Goal: Check status: Check status

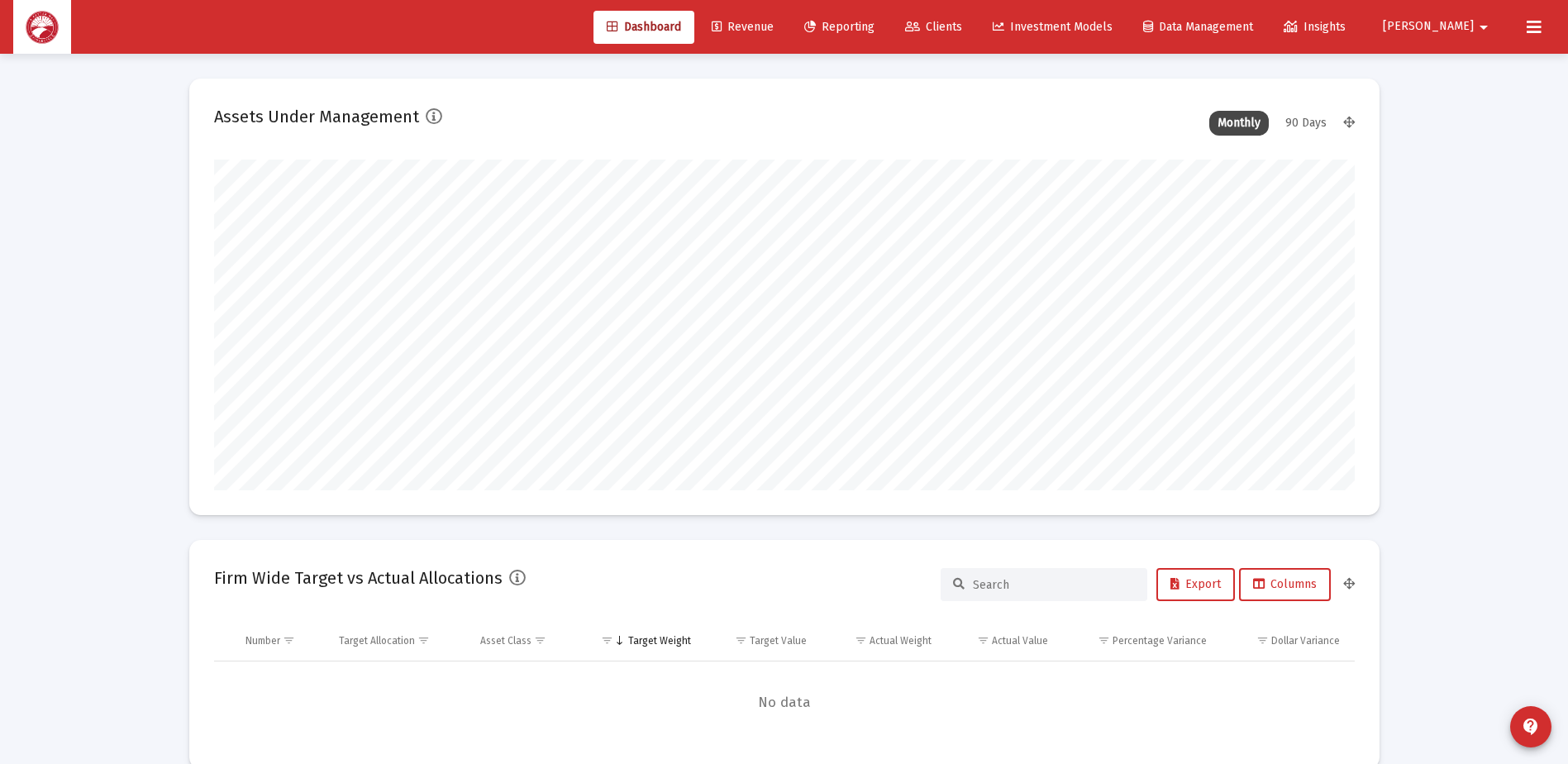
scroll to position [331, 614]
type input "[DATE]"
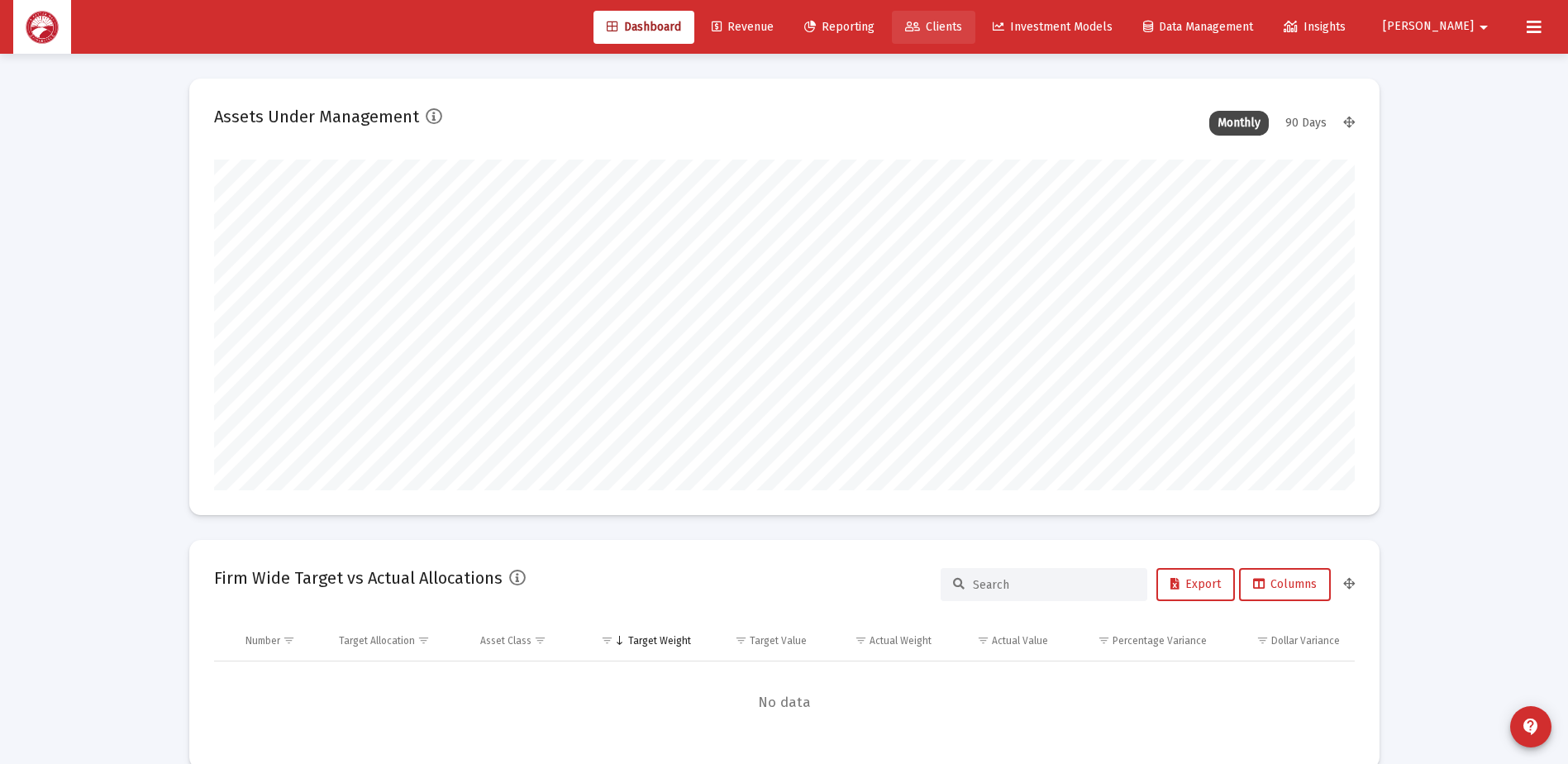
click at [963, 31] on span "Clients" at bounding box center [933, 26] width 57 height 14
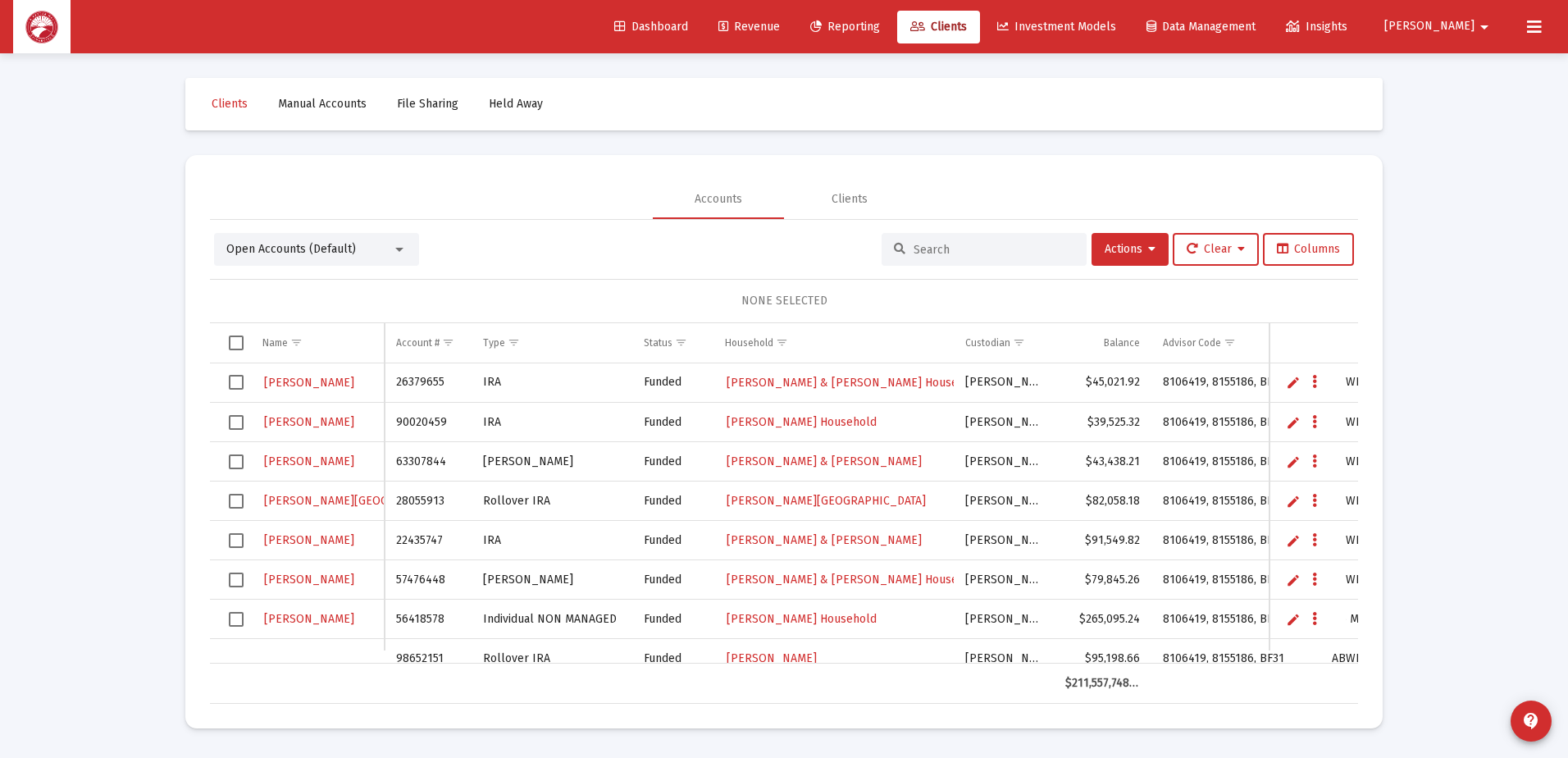
click at [908, 241] on div at bounding box center [984, 249] width 205 height 33
click at [914, 252] on input at bounding box center [993, 250] width 161 height 14
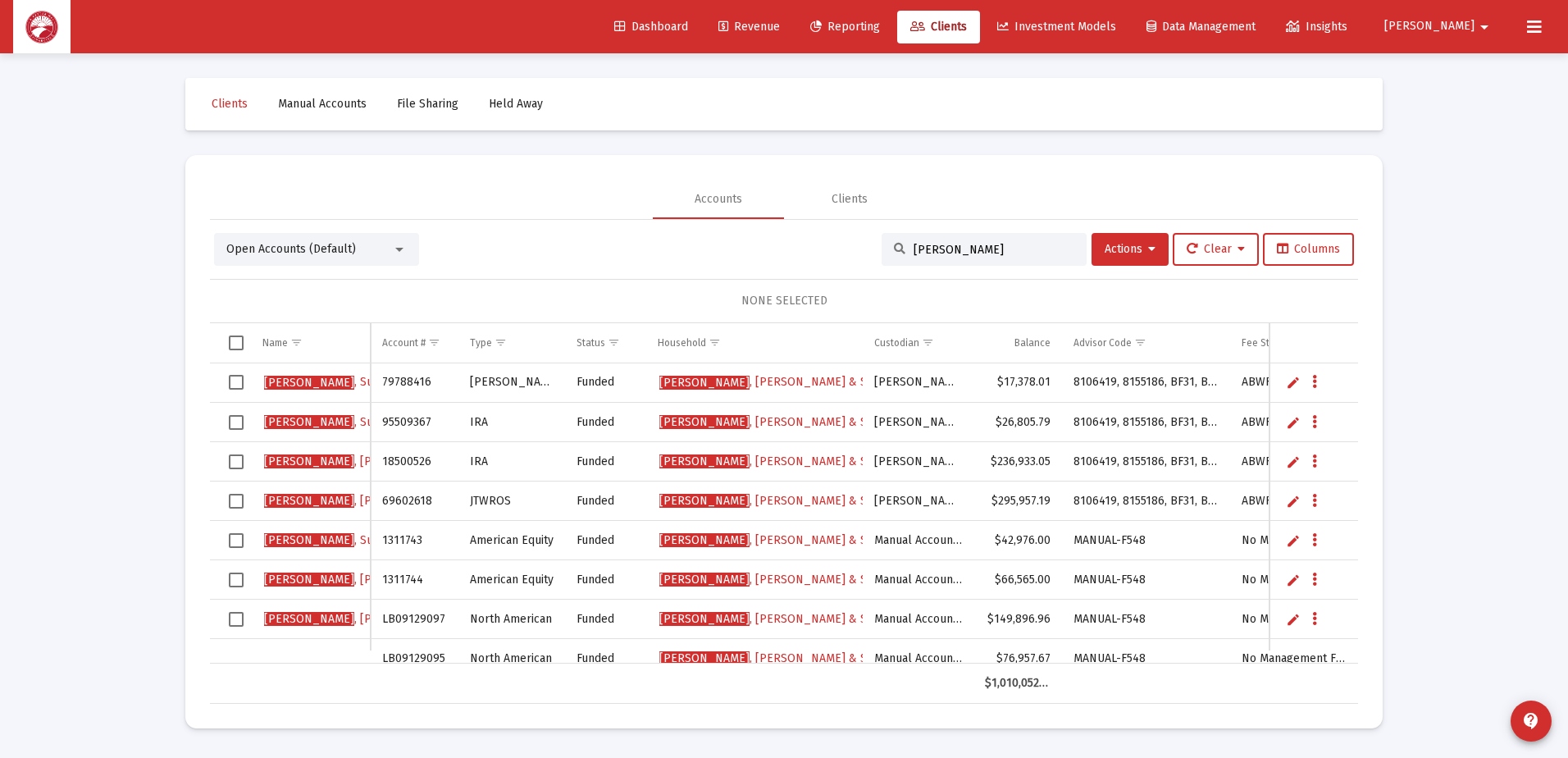
type input "[PERSON_NAME]"
click at [772, 384] on span "[PERSON_NAME] & Sureya Household" at bounding box center [808, 381] width 297 height 14
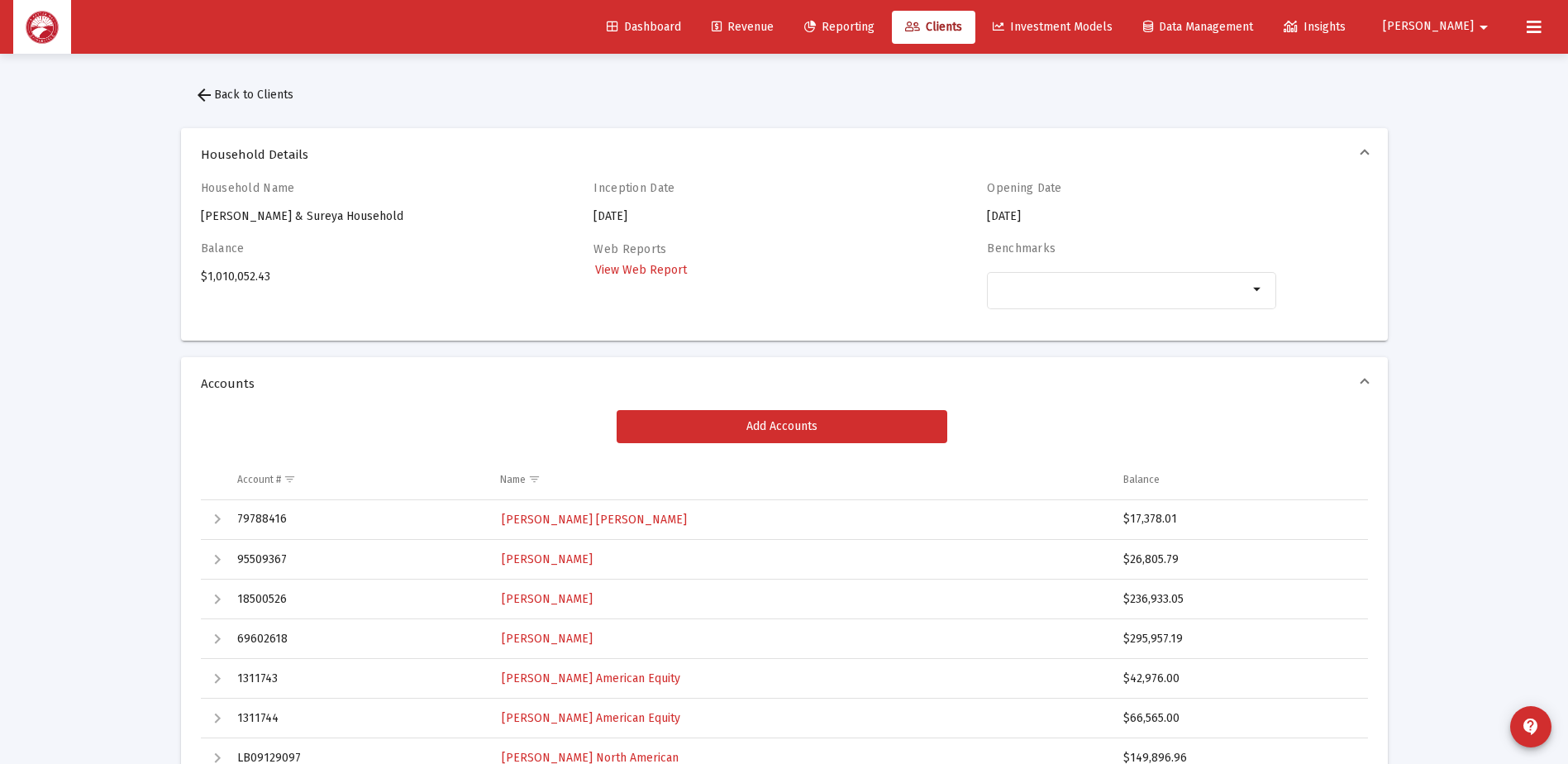
drag, startPoint x: 1158, startPoint y: 521, endPoint x: 1128, endPoint y: 521, distance: 30.0
click at [1128, 521] on div "$17,378.01" at bounding box center [1238, 518] width 229 height 16
copy div "17,378.01"
drag, startPoint x: 1179, startPoint y: 558, endPoint x: 1131, endPoint y: 568, distance: 49.0
click at [1131, 568] on td "$26,805.79" at bounding box center [1239, 560] width 255 height 40
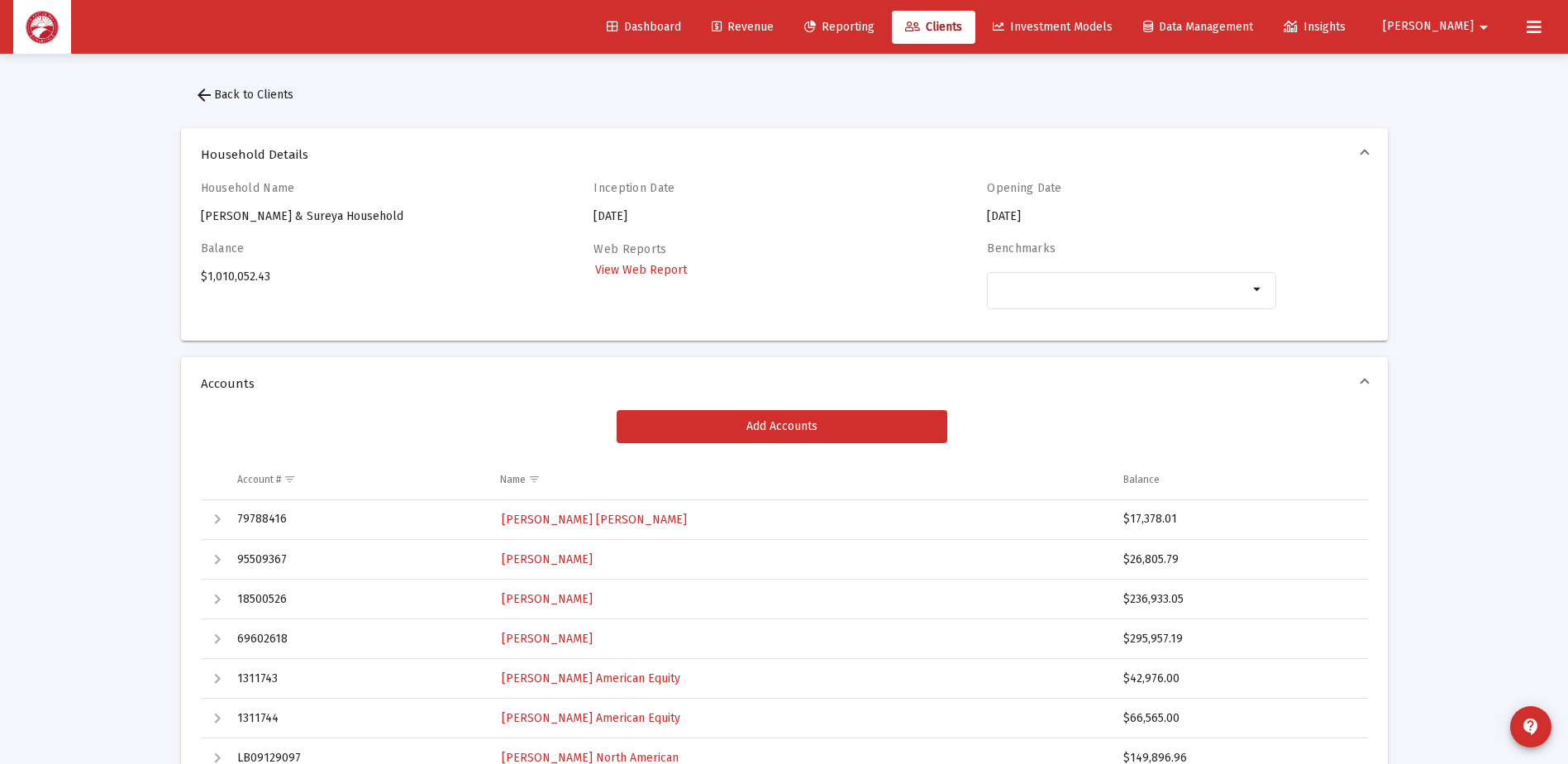
copy div "26,805.79"
drag, startPoint x: 1182, startPoint y: 595, endPoint x: 1132, endPoint y: 603, distance: 50.6
click at [1132, 603] on div "$236,933.05" at bounding box center [1238, 599] width 229 height 16
copy div "236,933.05"
drag, startPoint x: 1180, startPoint y: 637, endPoint x: 1132, endPoint y: 640, distance: 48.1
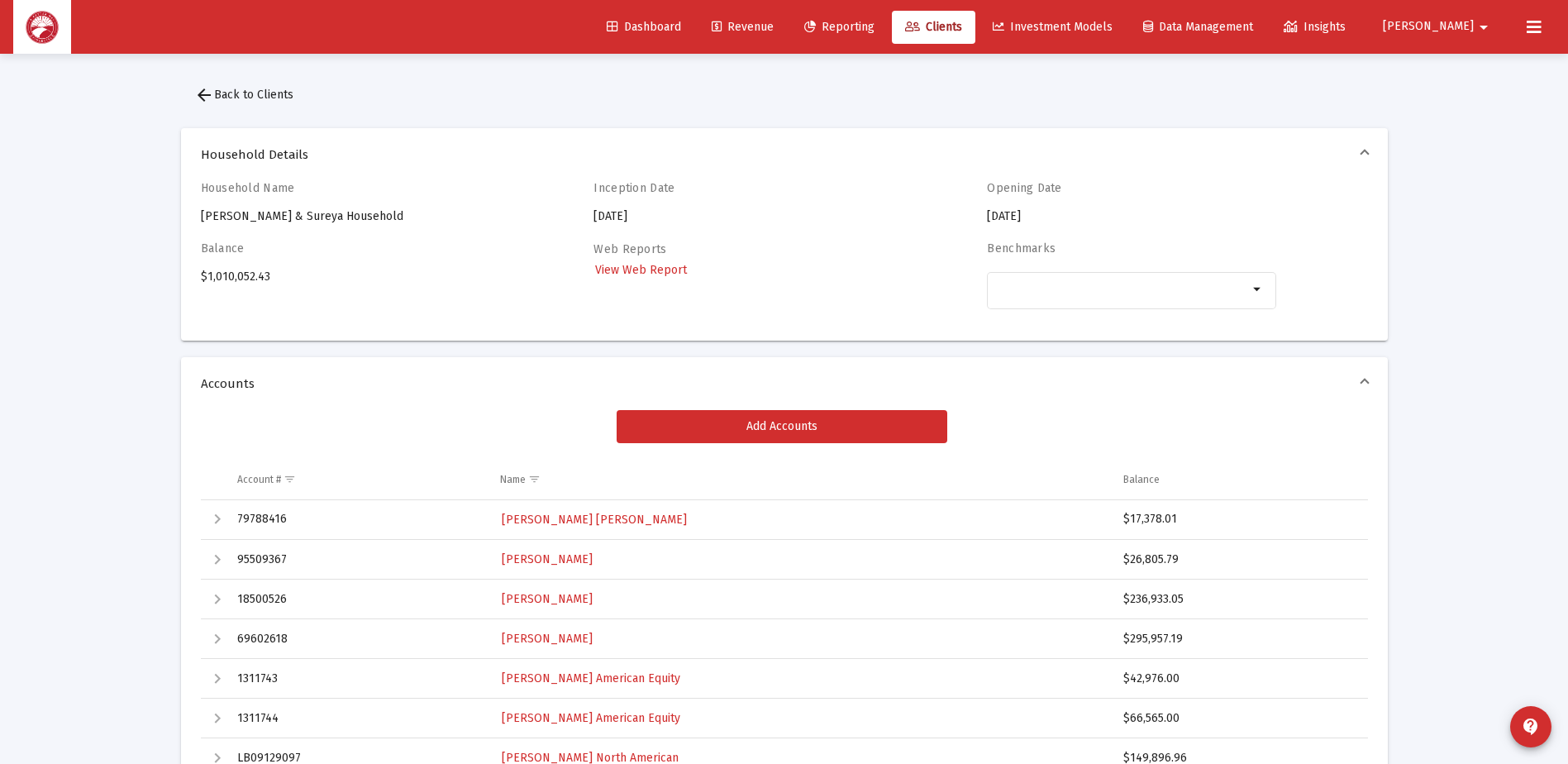
click at [1132, 640] on div "$295,957.19" at bounding box center [1238, 639] width 229 height 16
copy div "295,957.19"
click at [559, 521] on span "[PERSON_NAME] [PERSON_NAME]" at bounding box center [594, 519] width 185 height 14
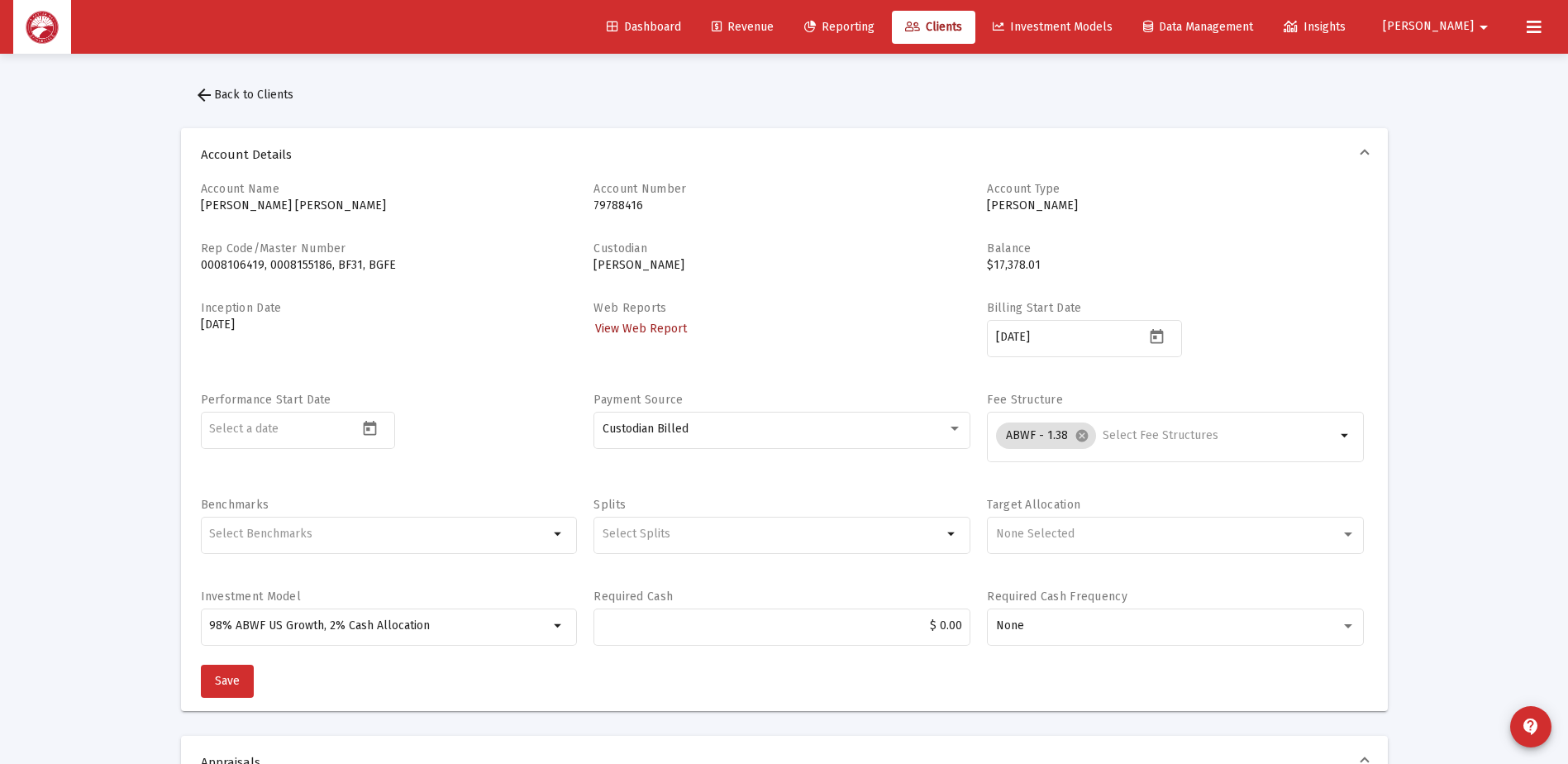
click at [665, 324] on span "View Web Report" at bounding box center [641, 328] width 92 height 14
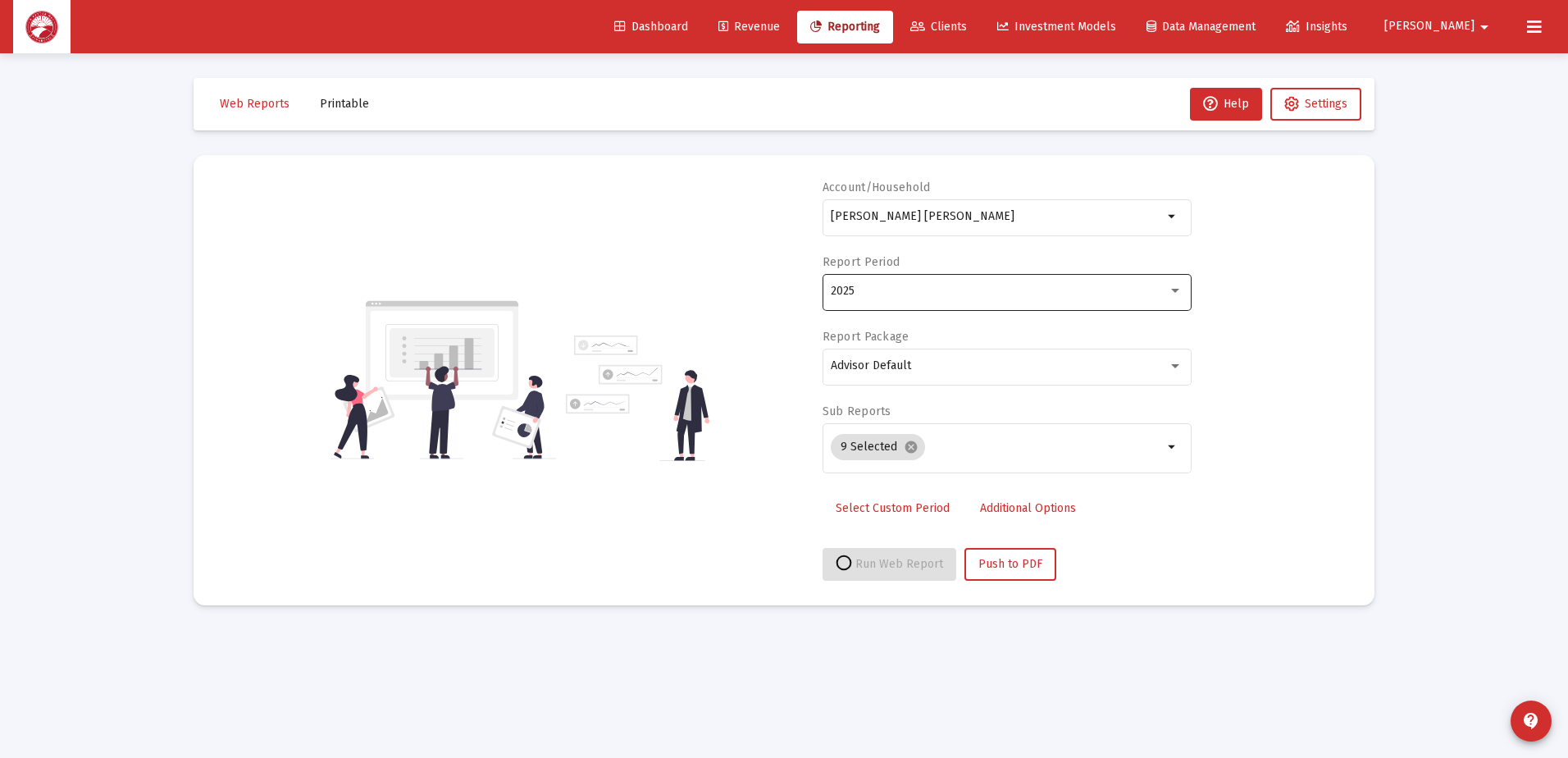
click at [962, 295] on div "2025" at bounding box center [999, 291] width 337 height 13
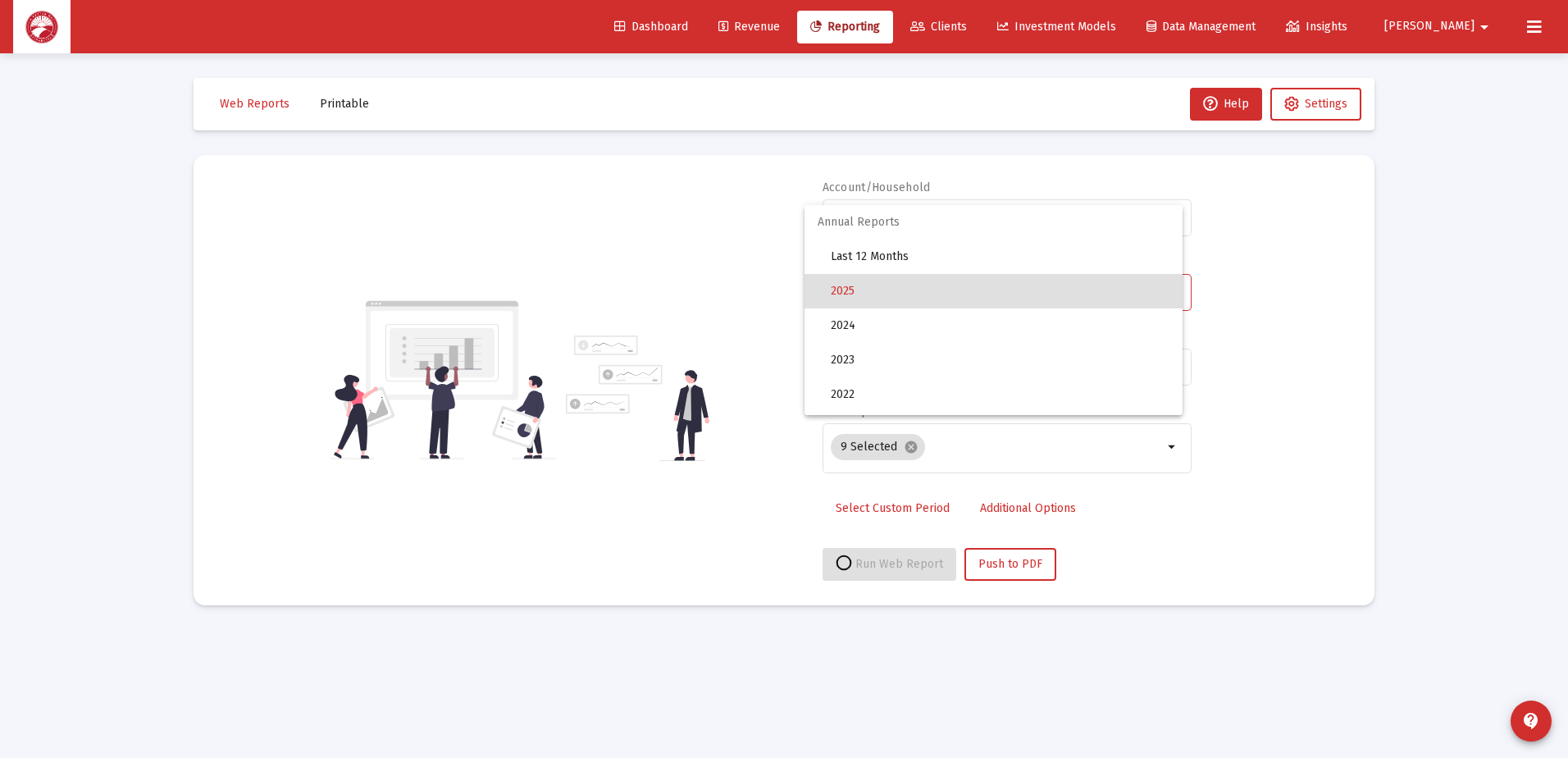
select select "View all"
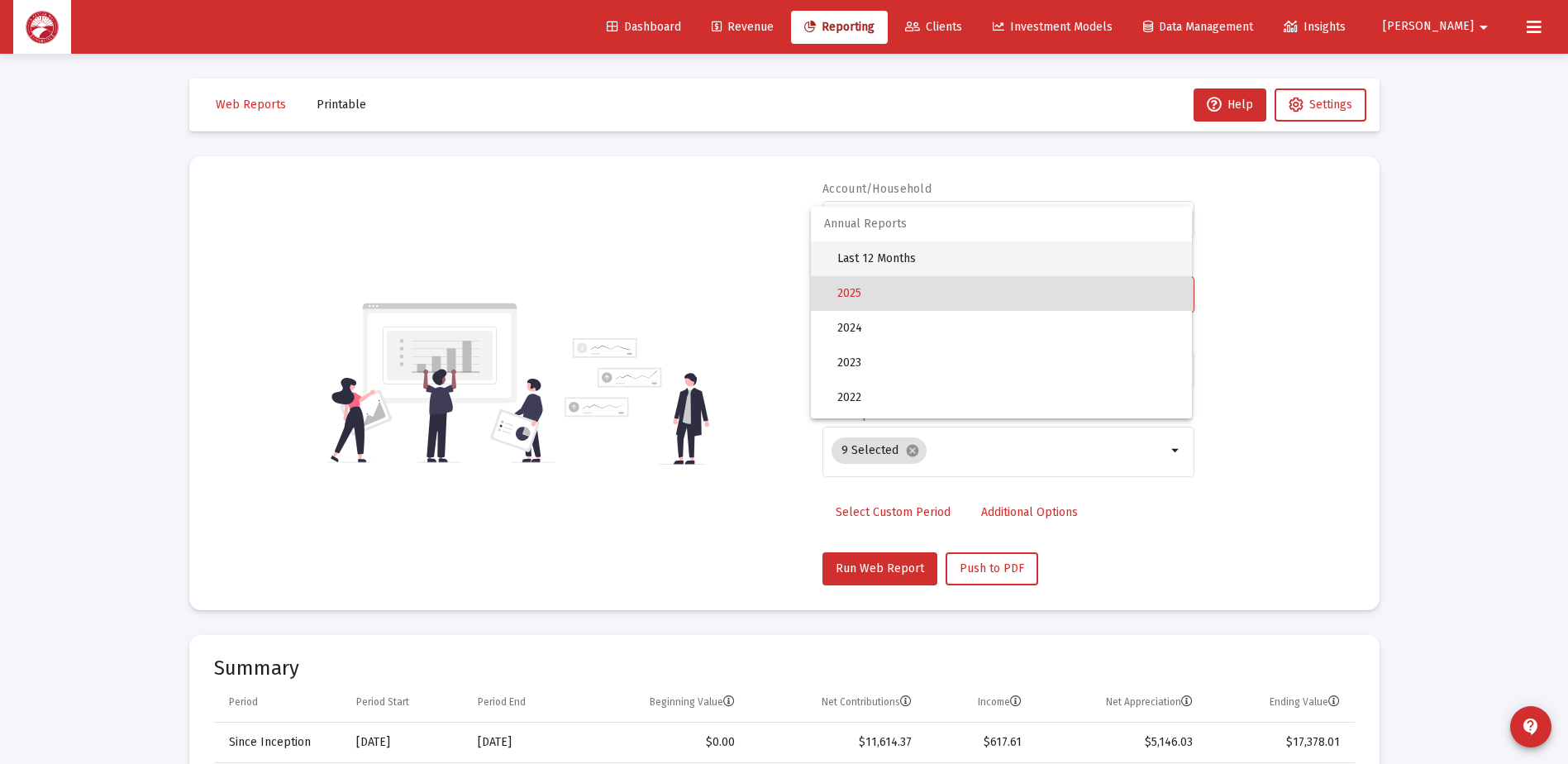
click at [957, 265] on span "Last 12 Months" at bounding box center [1007, 259] width 342 height 35
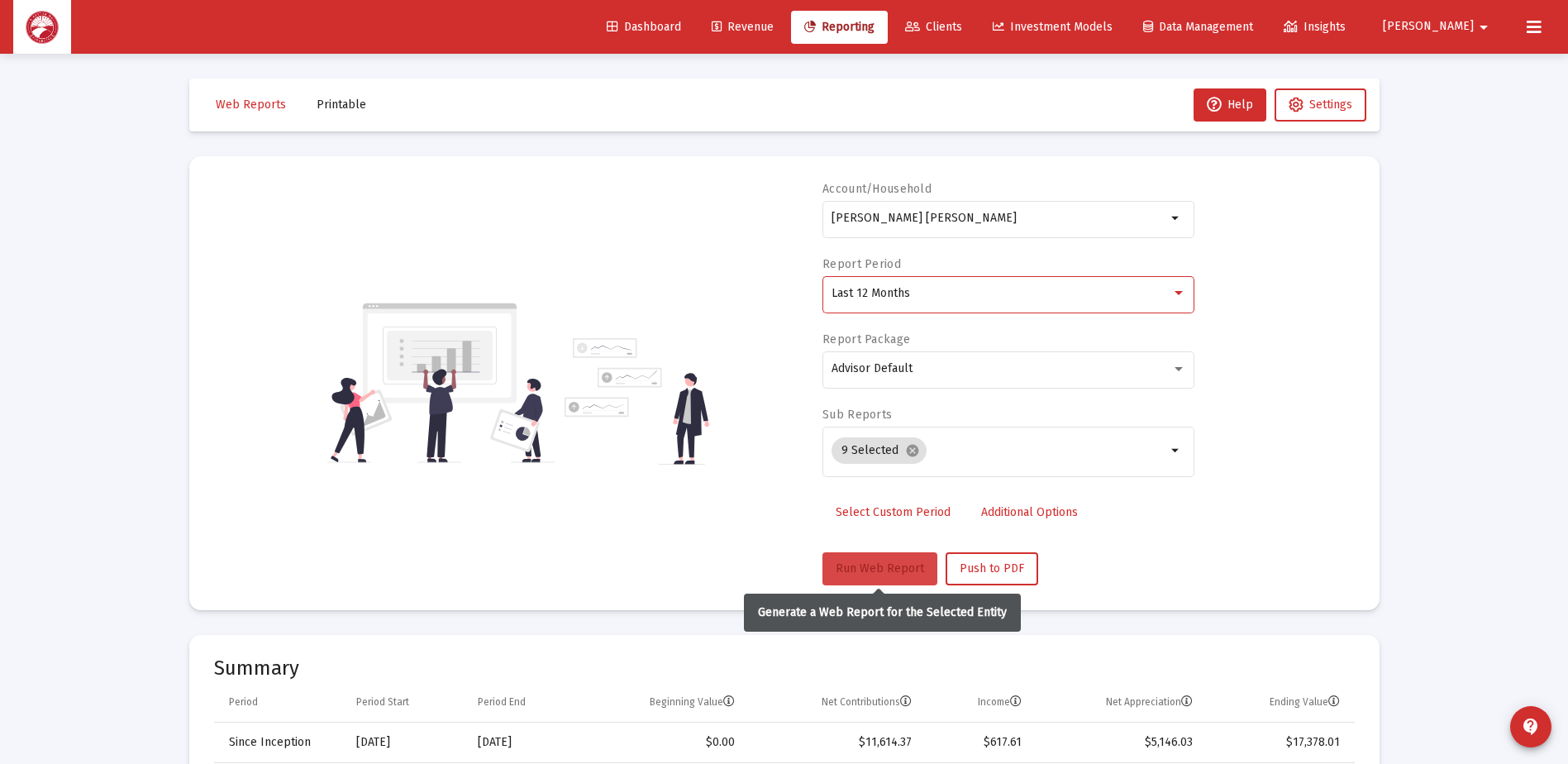
click at [885, 564] on span "Run Web Report" at bounding box center [880, 568] width 88 height 14
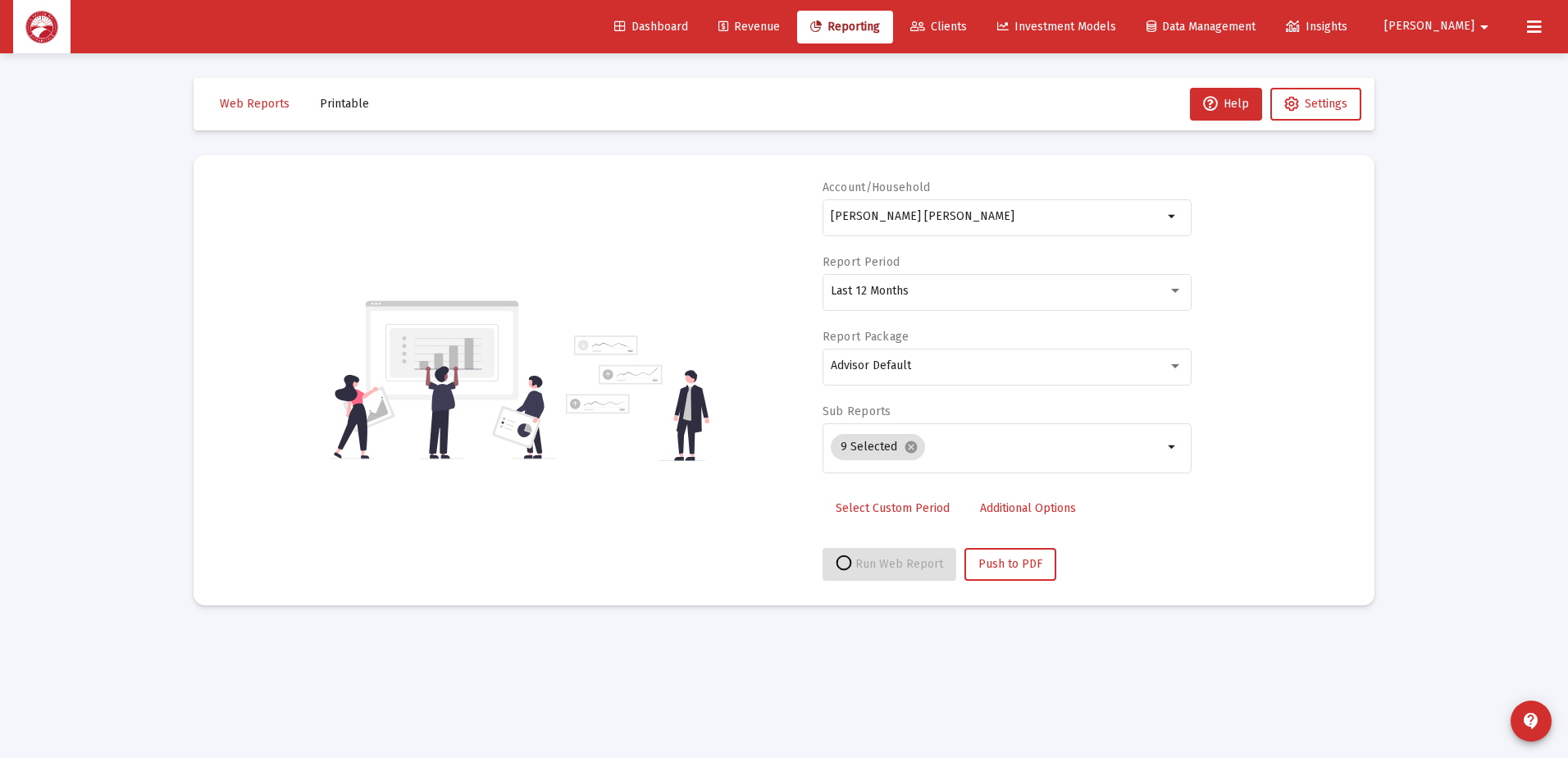
select select "View all"
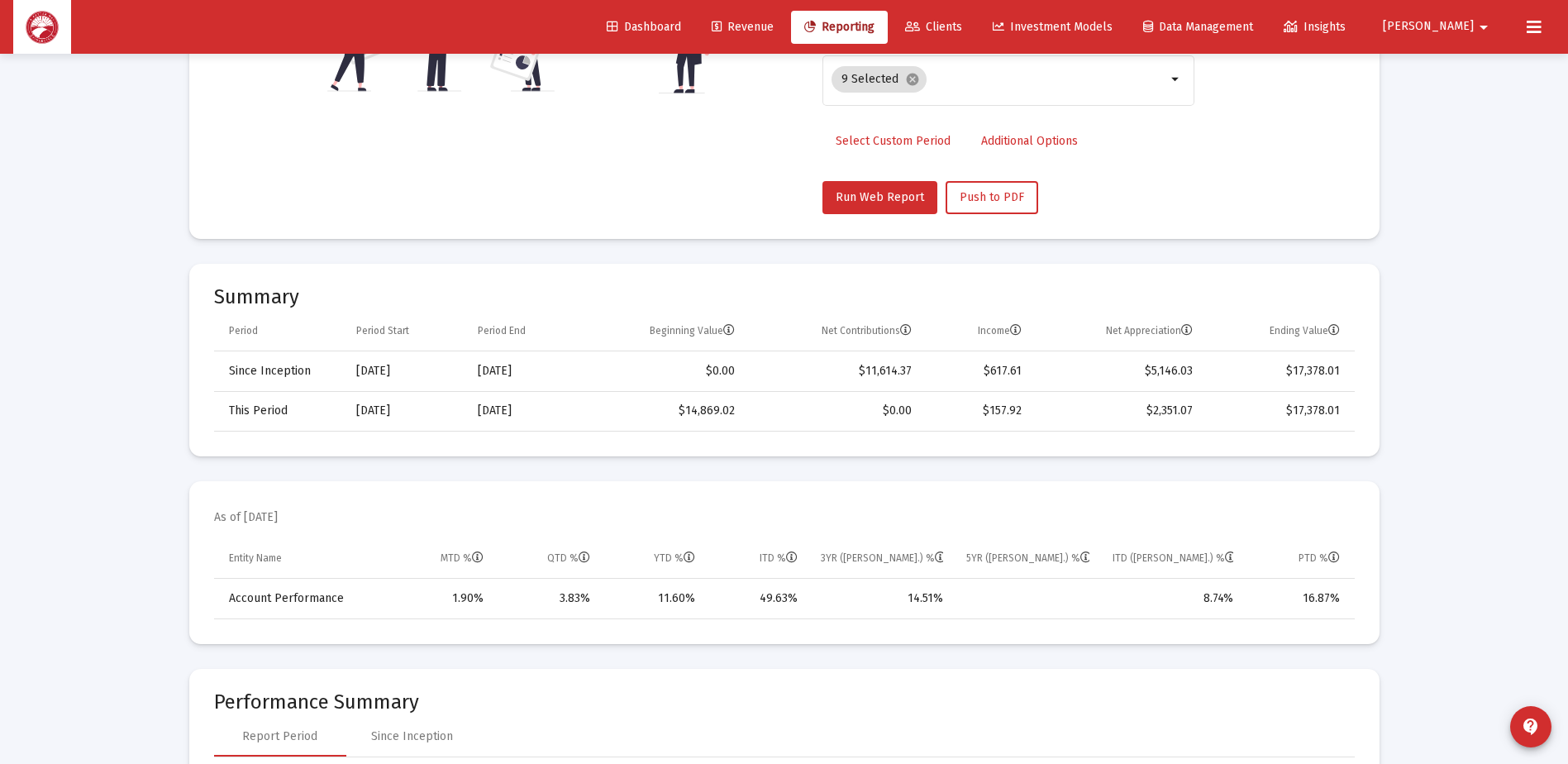
scroll to position [413, 0]
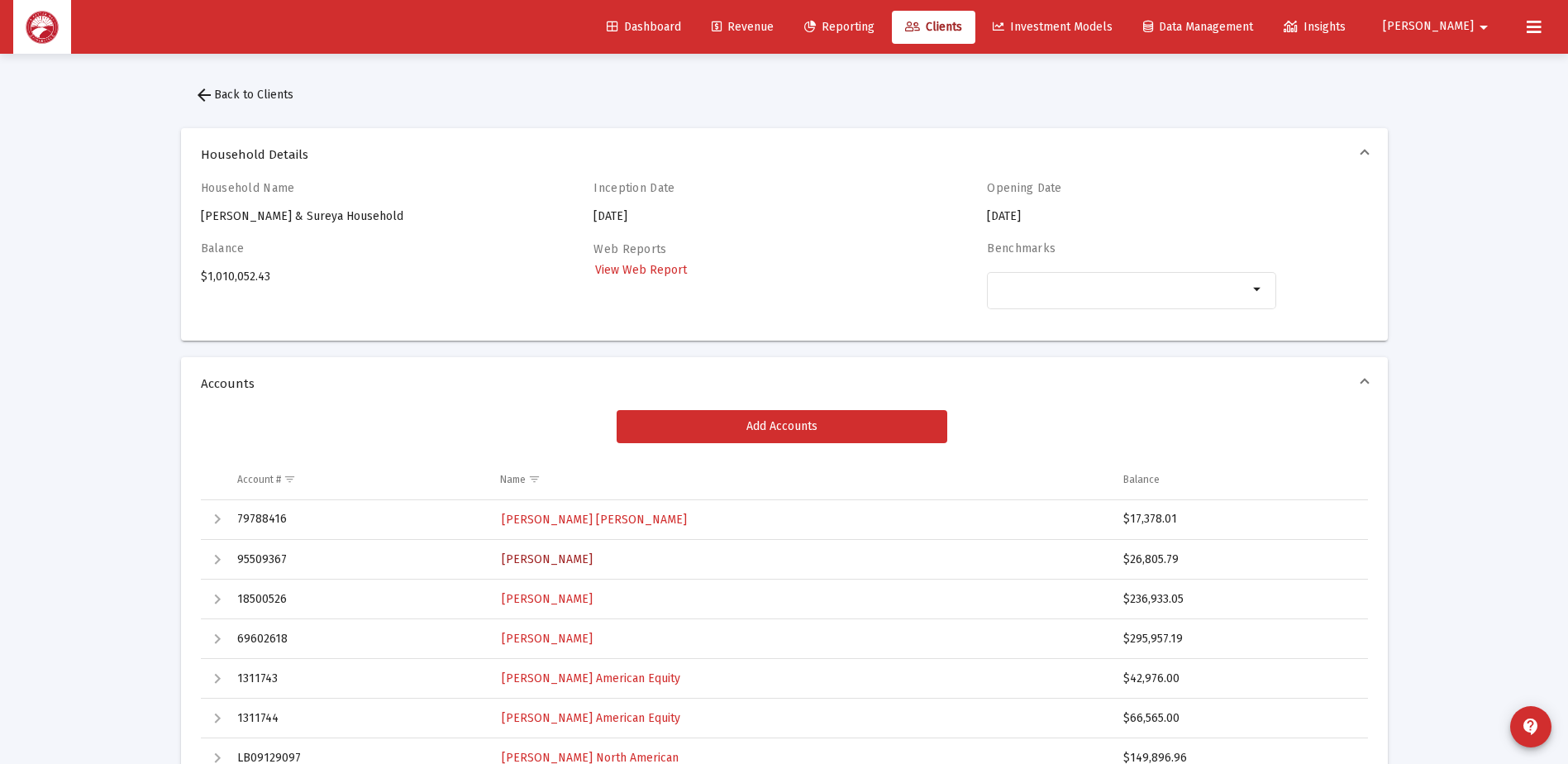
click at [554, 560] on span "[PERSON_NAME]" at bounding box center [547, 559] width 91 height 14
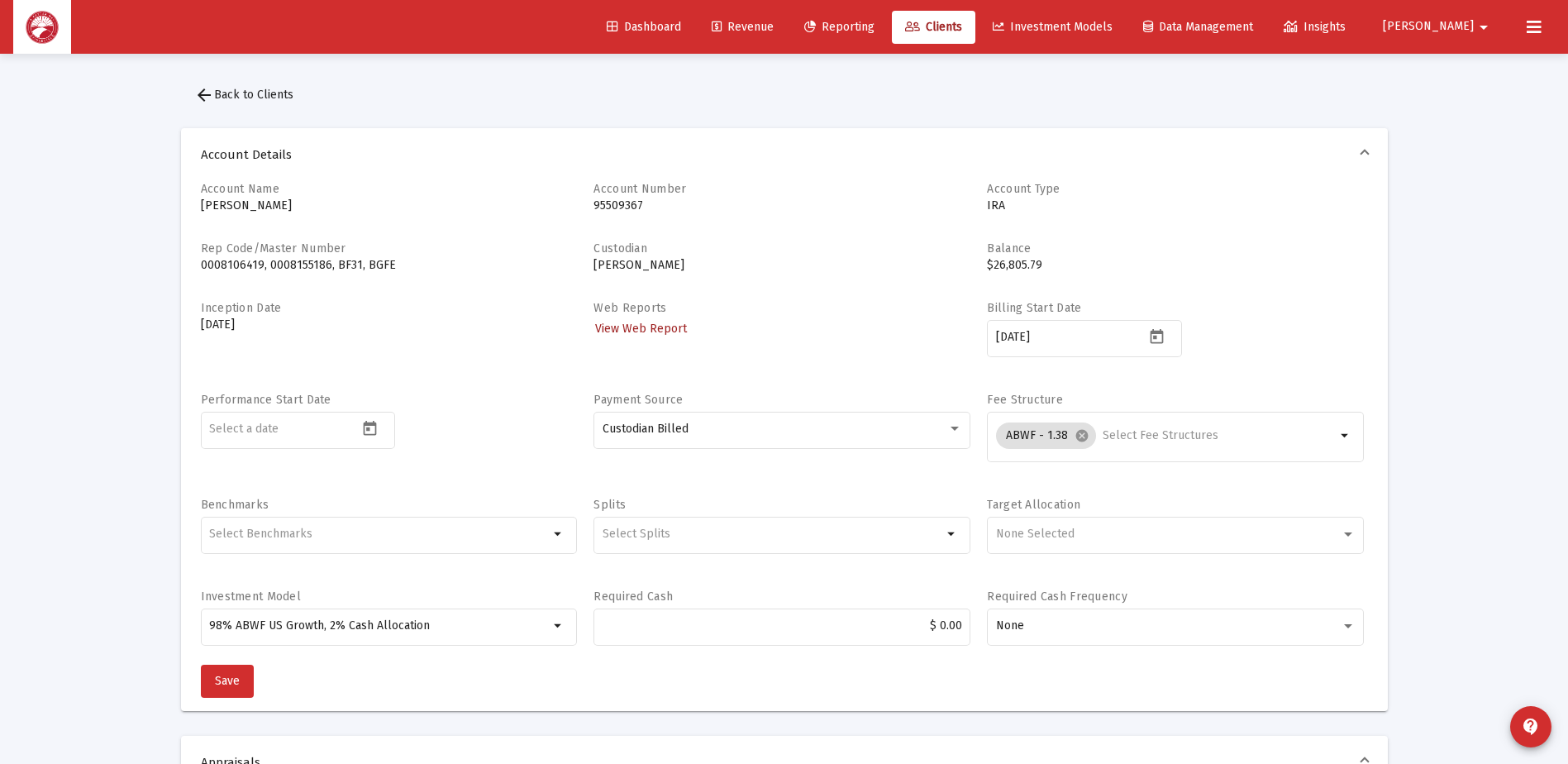
click at [655, 329] on span "View Web Report" at bounding box center [641, 328] width 92 height 14
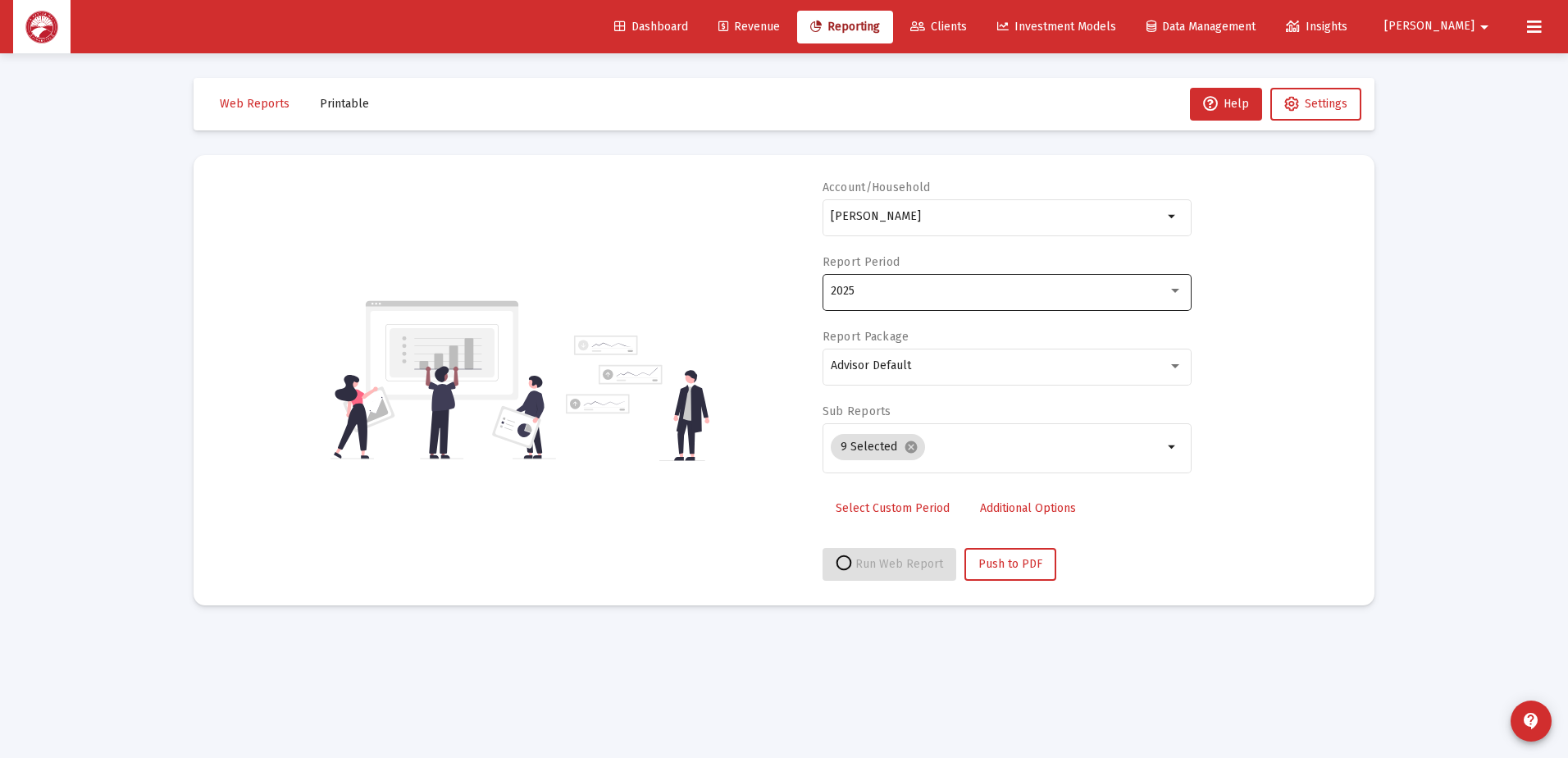
click at [1028, 306] on div "2025" at bounding box center [1006, 291] width 352 height 40
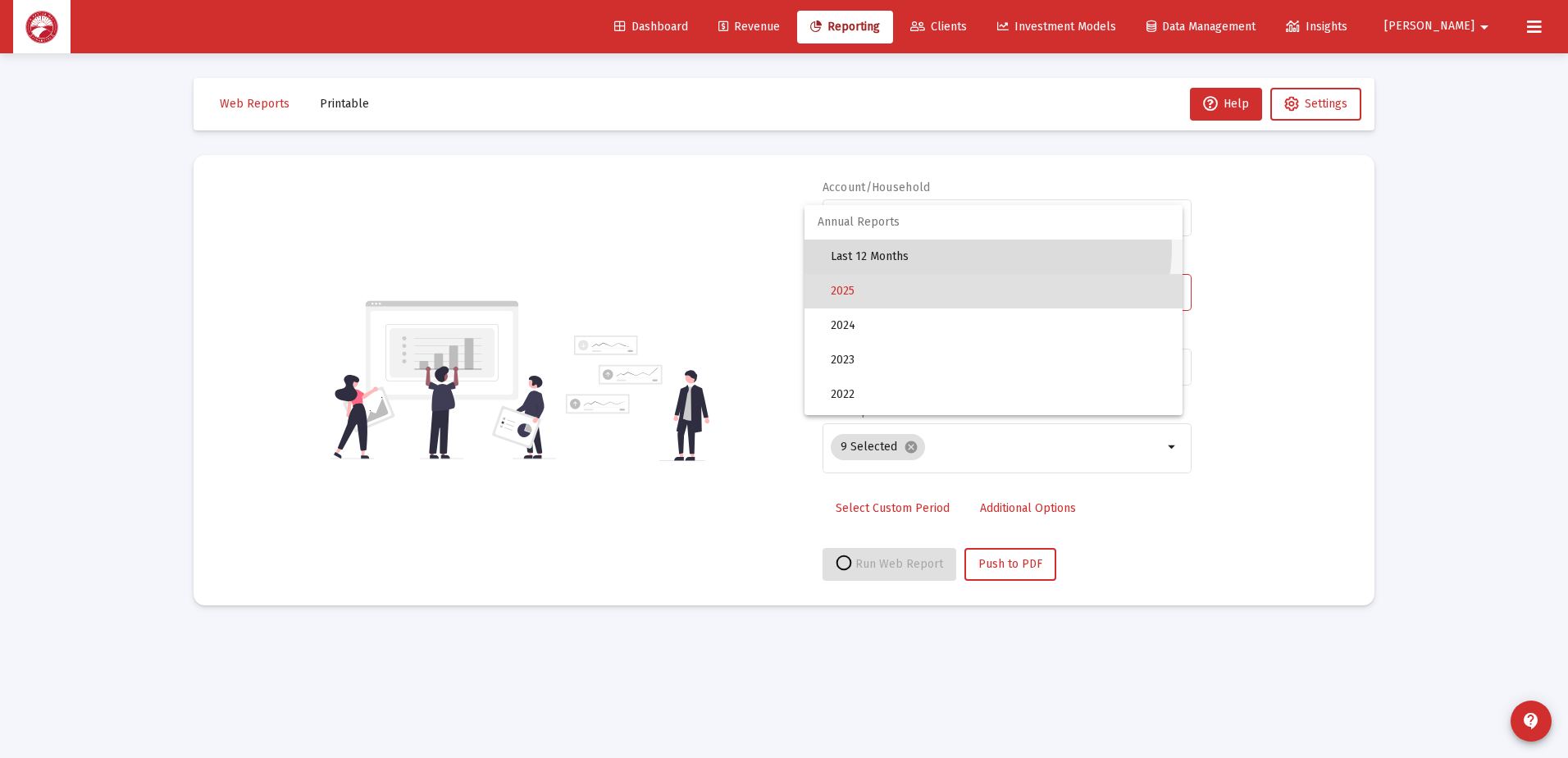
click at [977, 246] on span "Last 12 Months" at bounding box center [999, 257] width 339 height 34
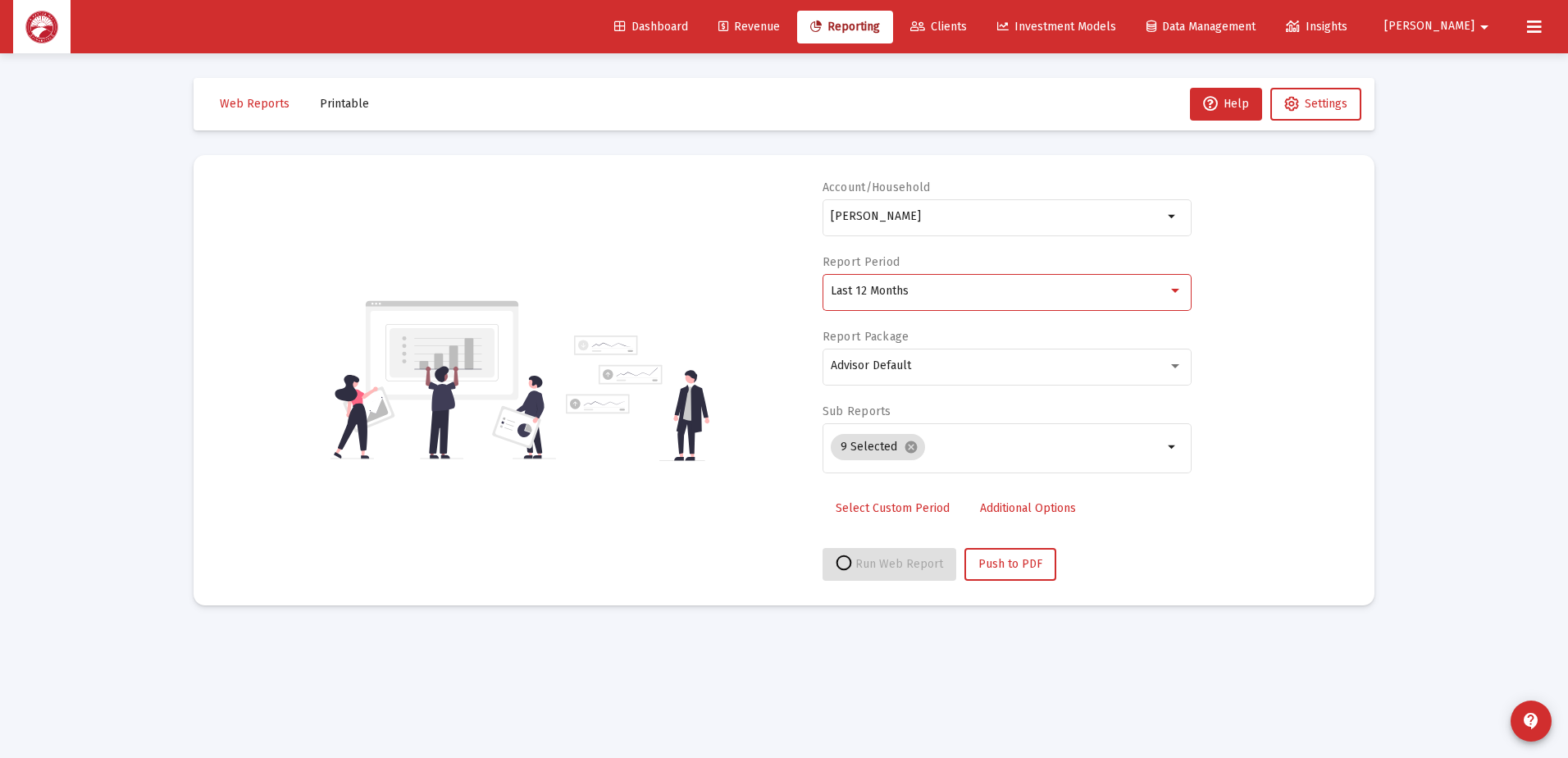
select select "View all"
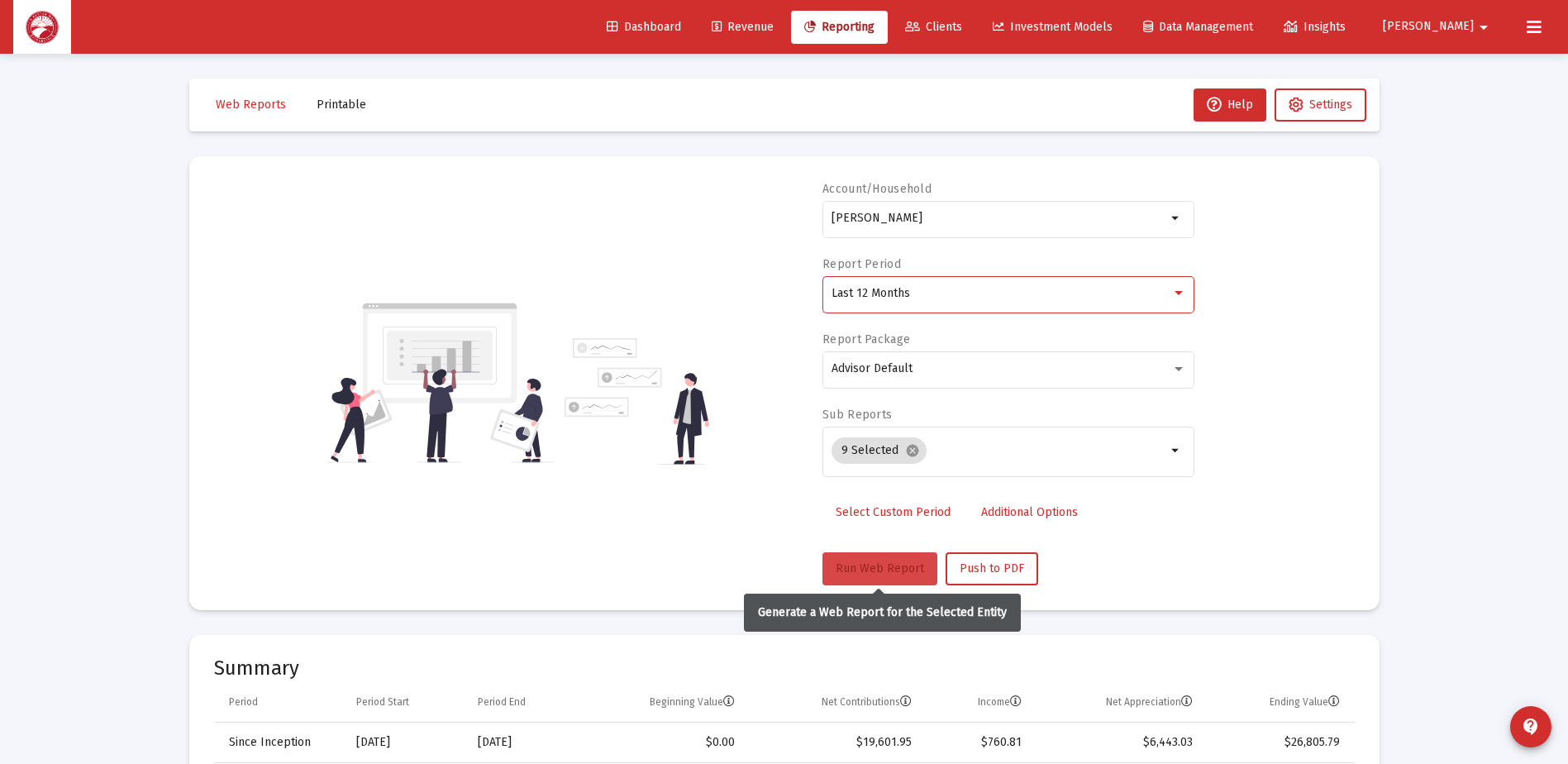
click at [902, 572] on span "Run Web Report" at bounding box center [880, 568] width 88 height 14
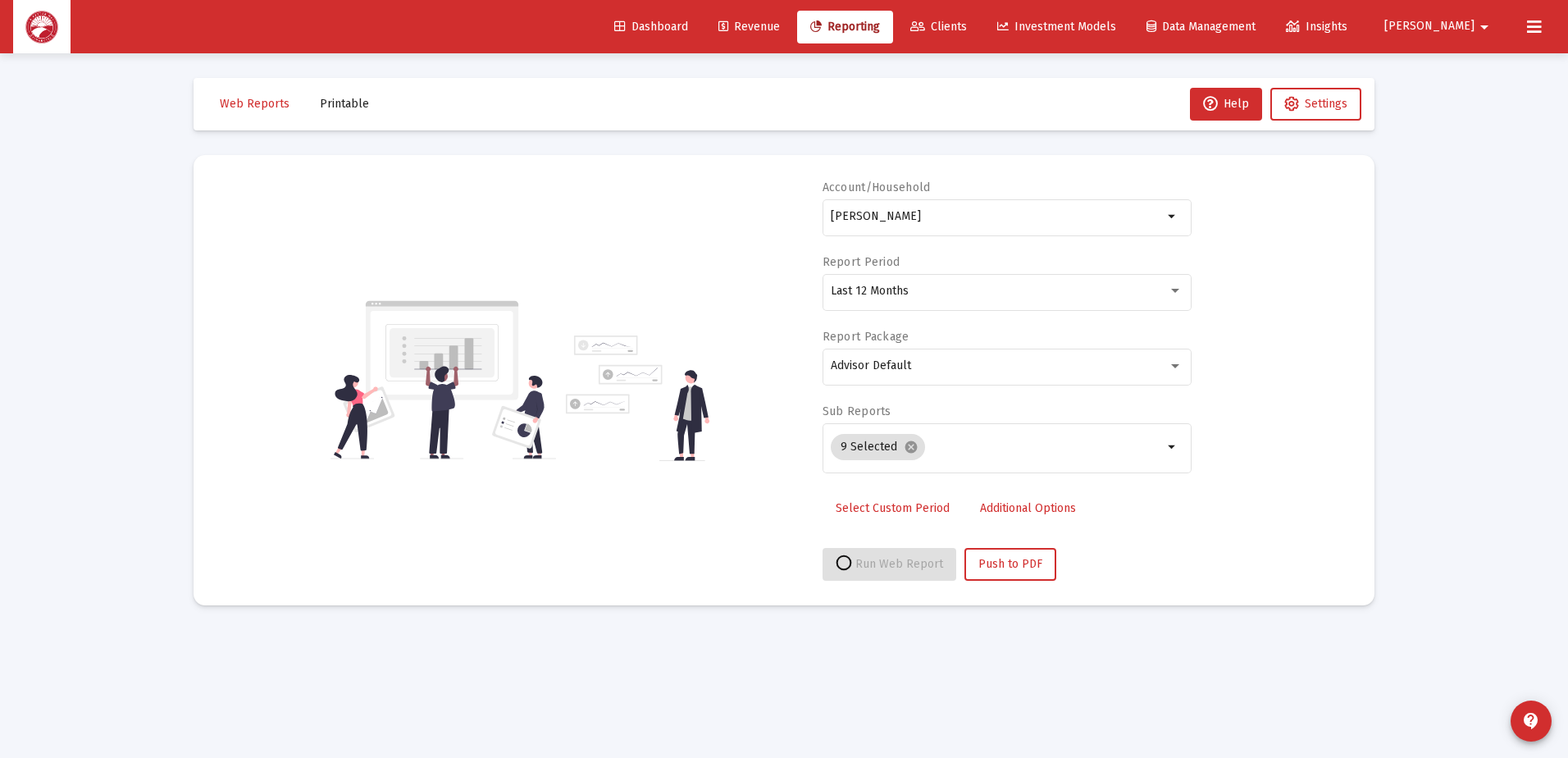
select select "View all"
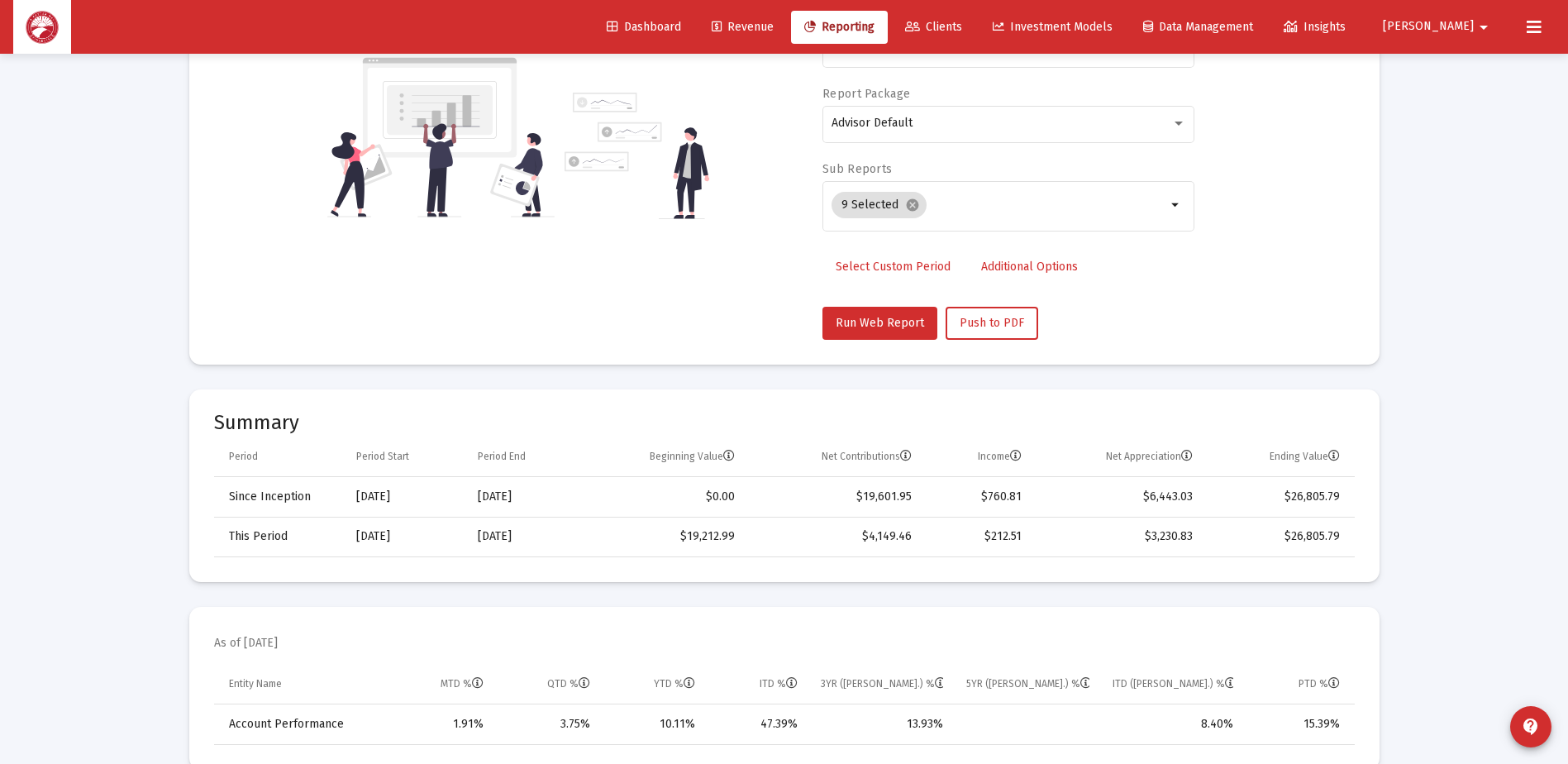
scroll to position [248, 0]
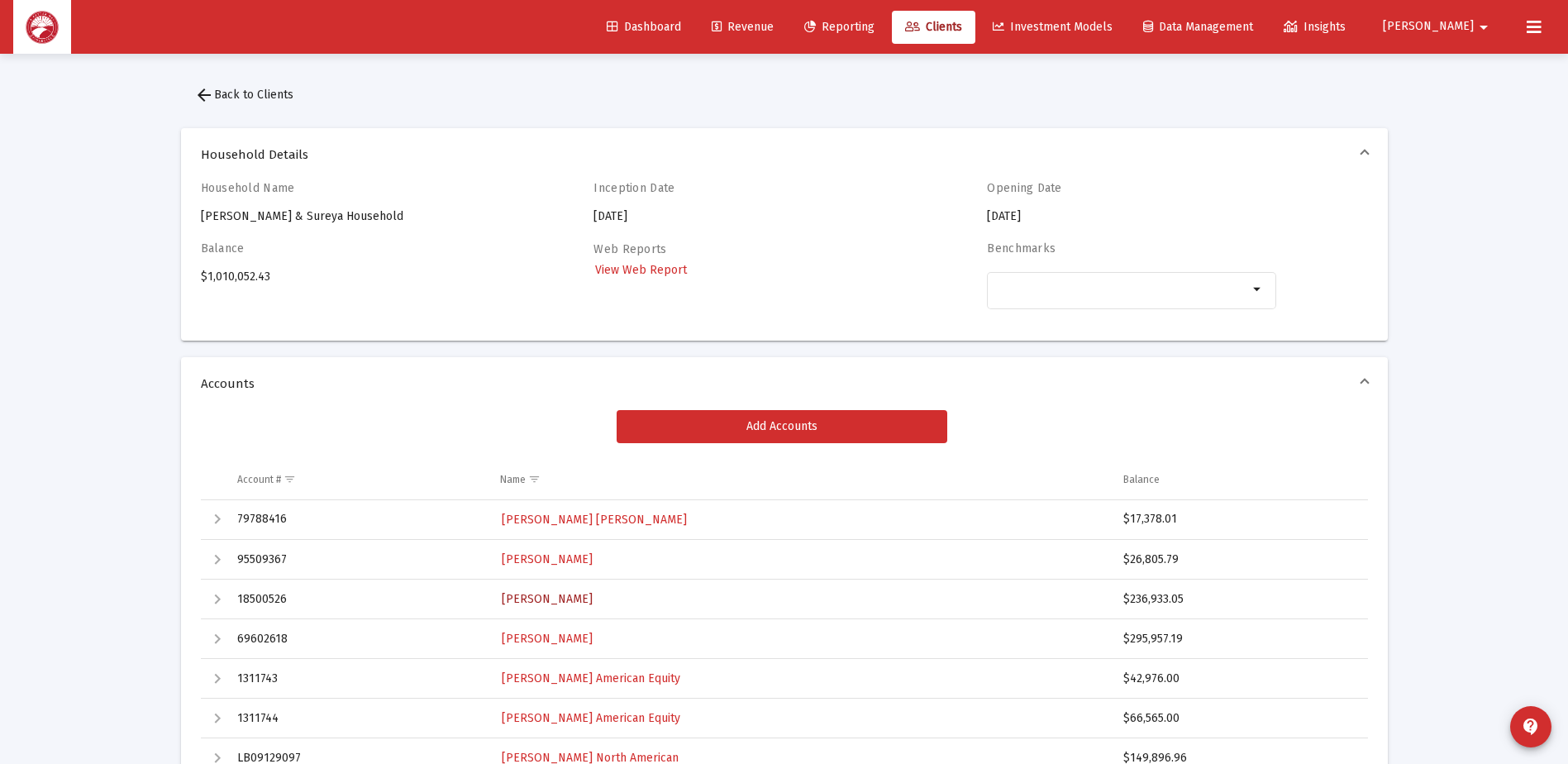
click at [584, 594] on span "[PERSON_NAME]" at bounding box center [547, 599] width 91 height 14
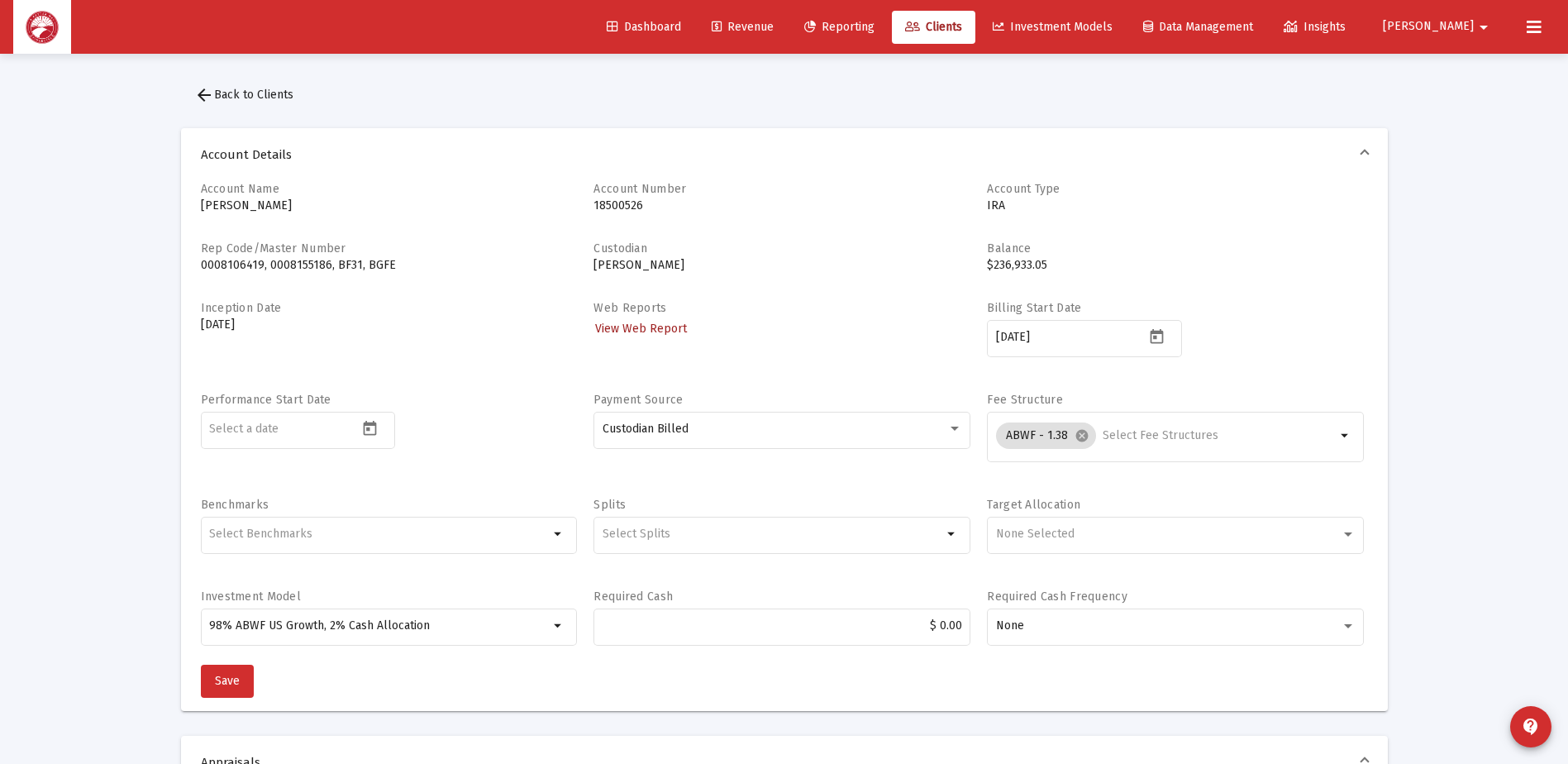
click at [659, 329] on span "View Web Report" at bounding box center [641, 328] width 92 height 14
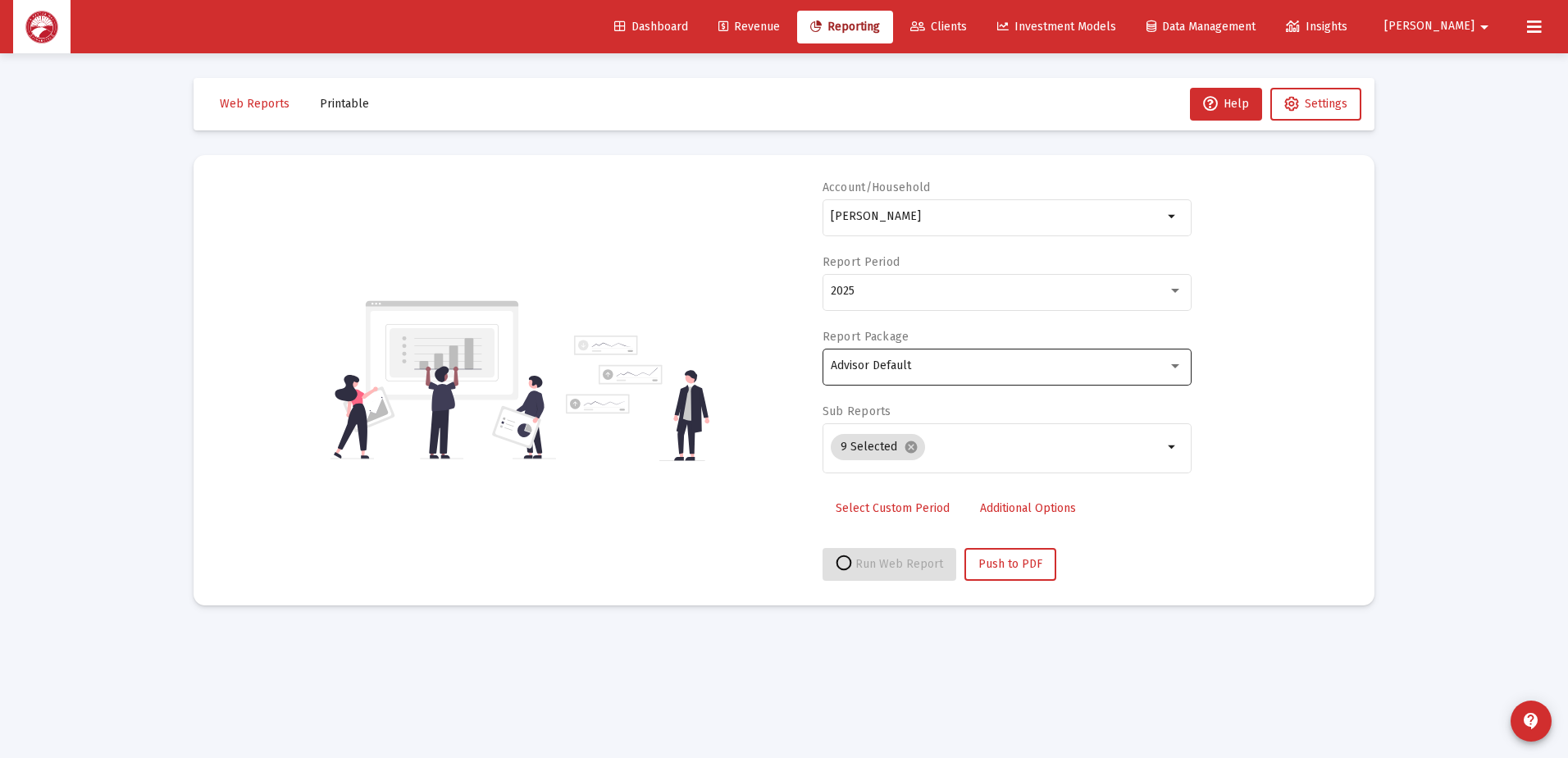
click at [980, 361] on div "Advisor Default" at bounding box center [999, 366] width 337 height 13
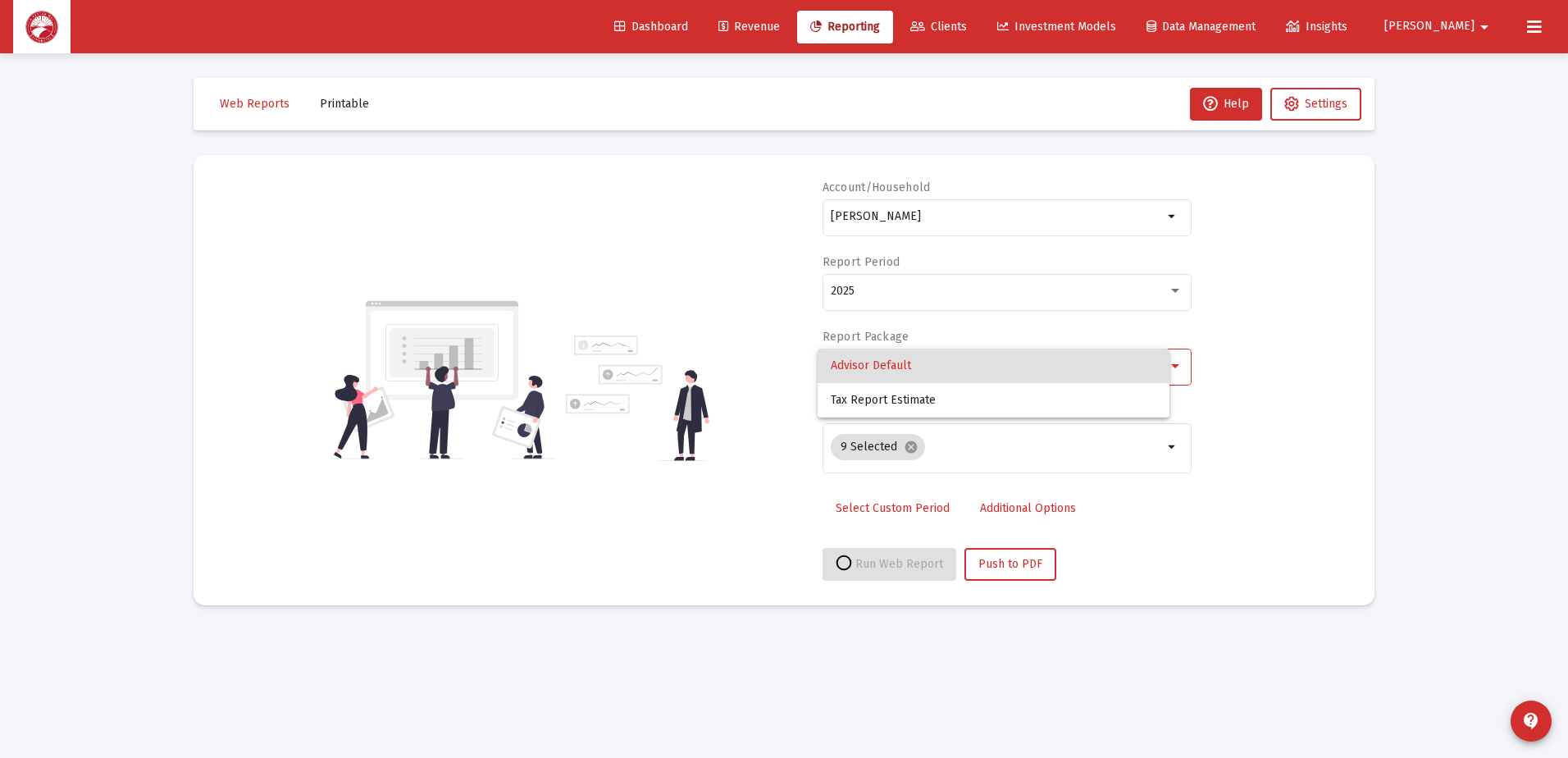
select select "View all"
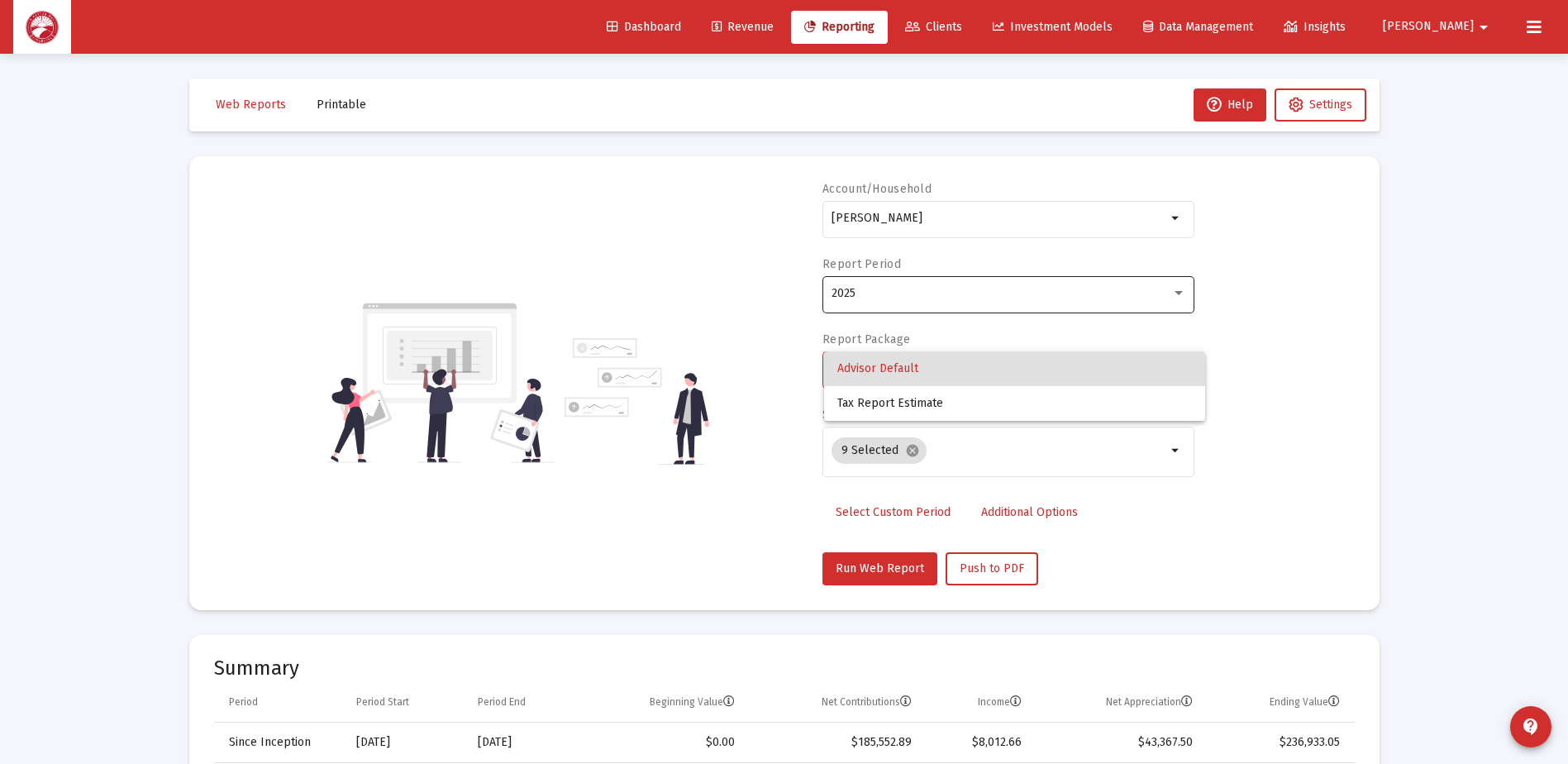
click at [940, 286] on div at bounding box center [784, 382] width 1568 height 764
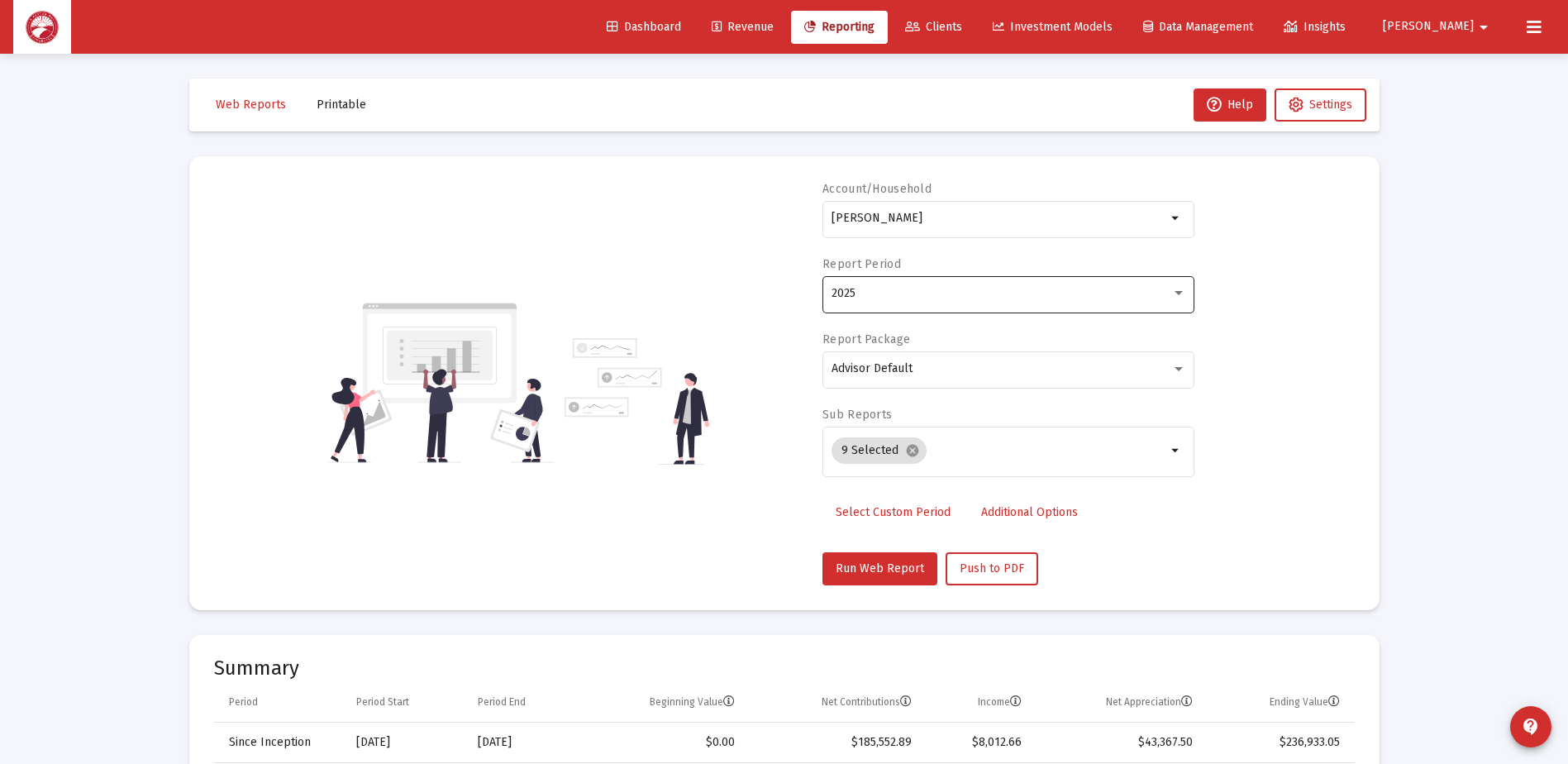
click at [930, 287] on div "2025" at bounding box center [1002, 293] width 340 height 14
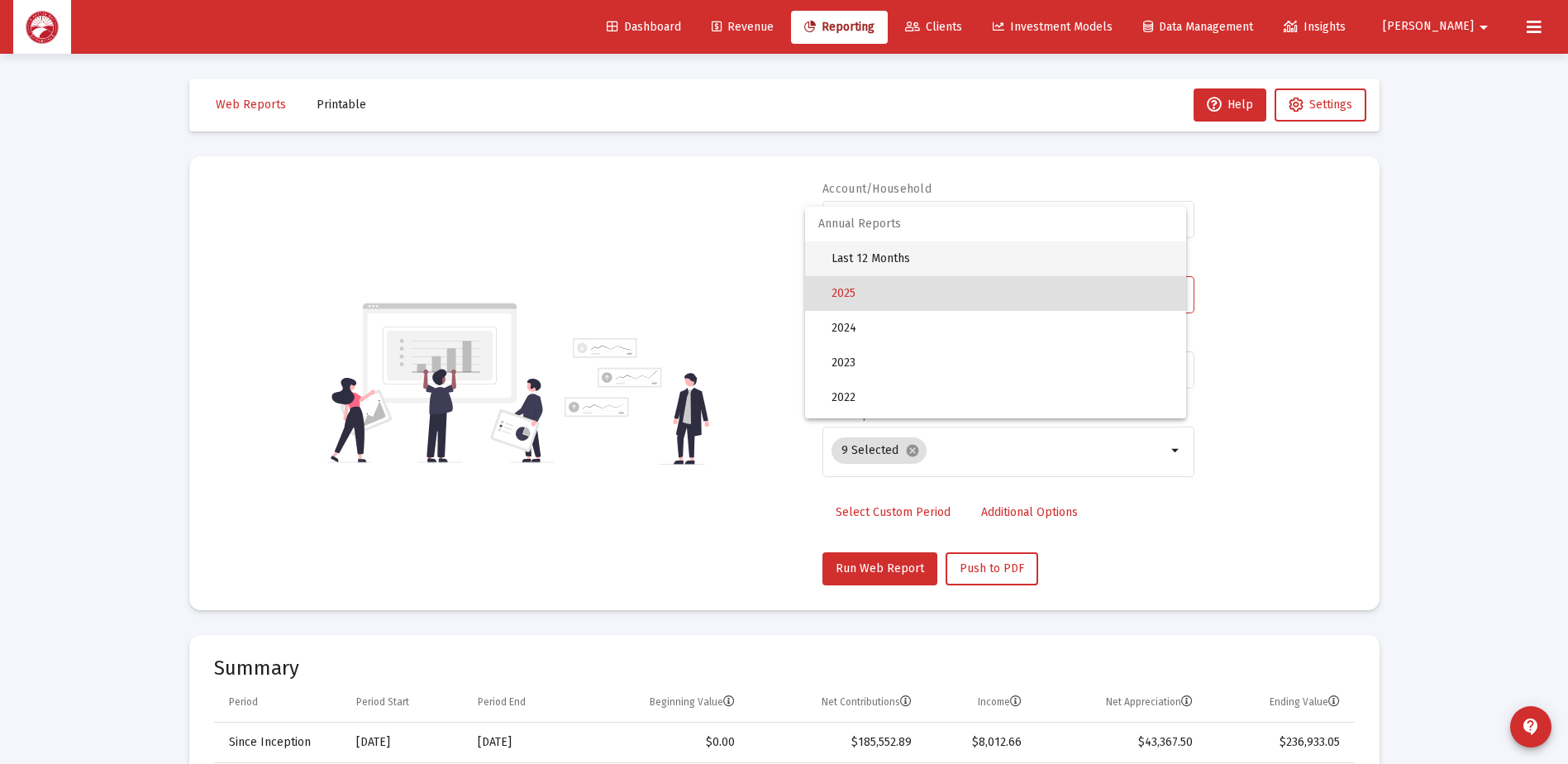
click at [930, 260] on span "Last 12 Months" at bounding box center [1002, 259] width 342 height 35
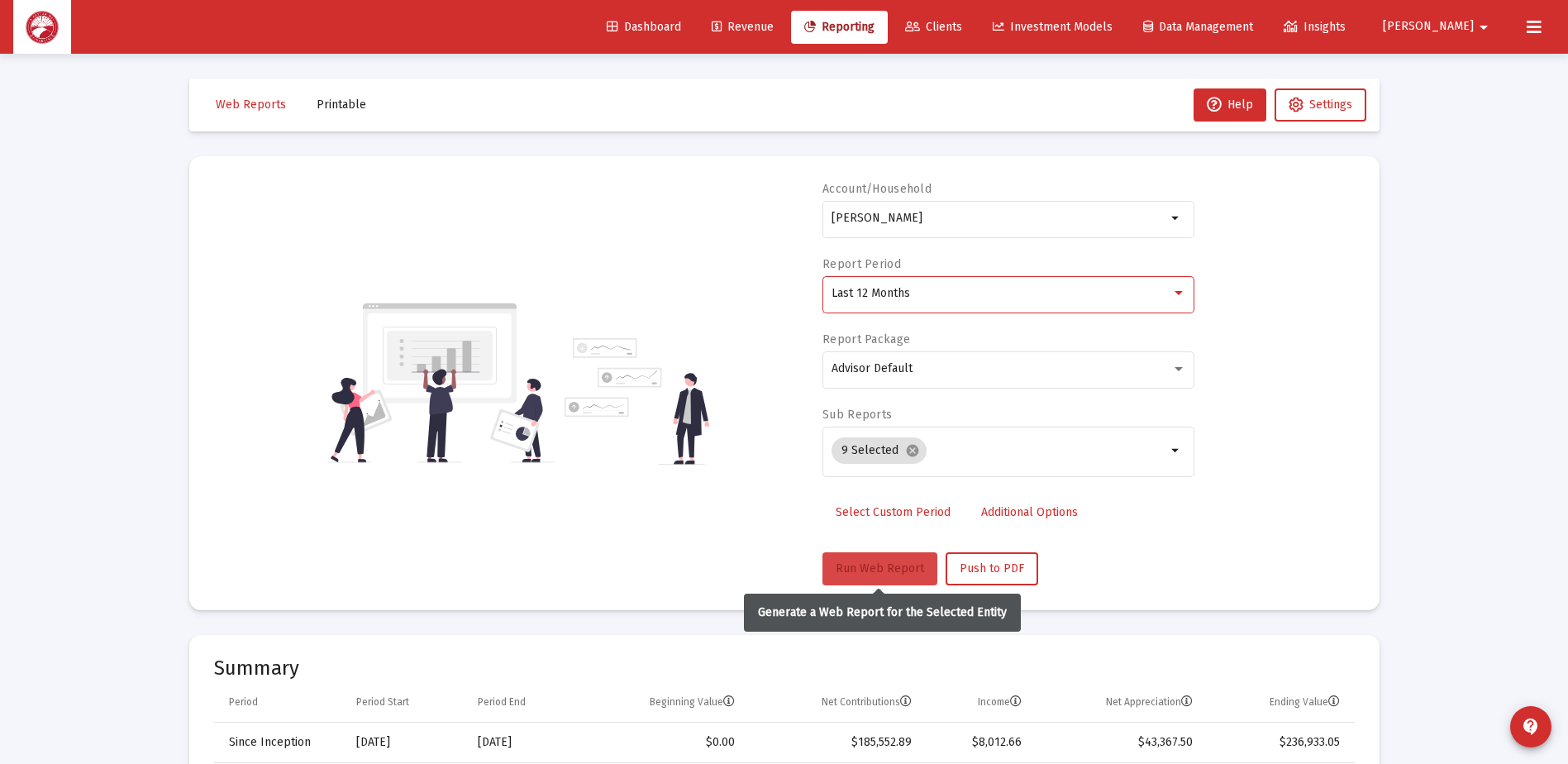
click at [903, 559] on button "Run Web Report" at bounding box center [879, 568] width 114 height 33
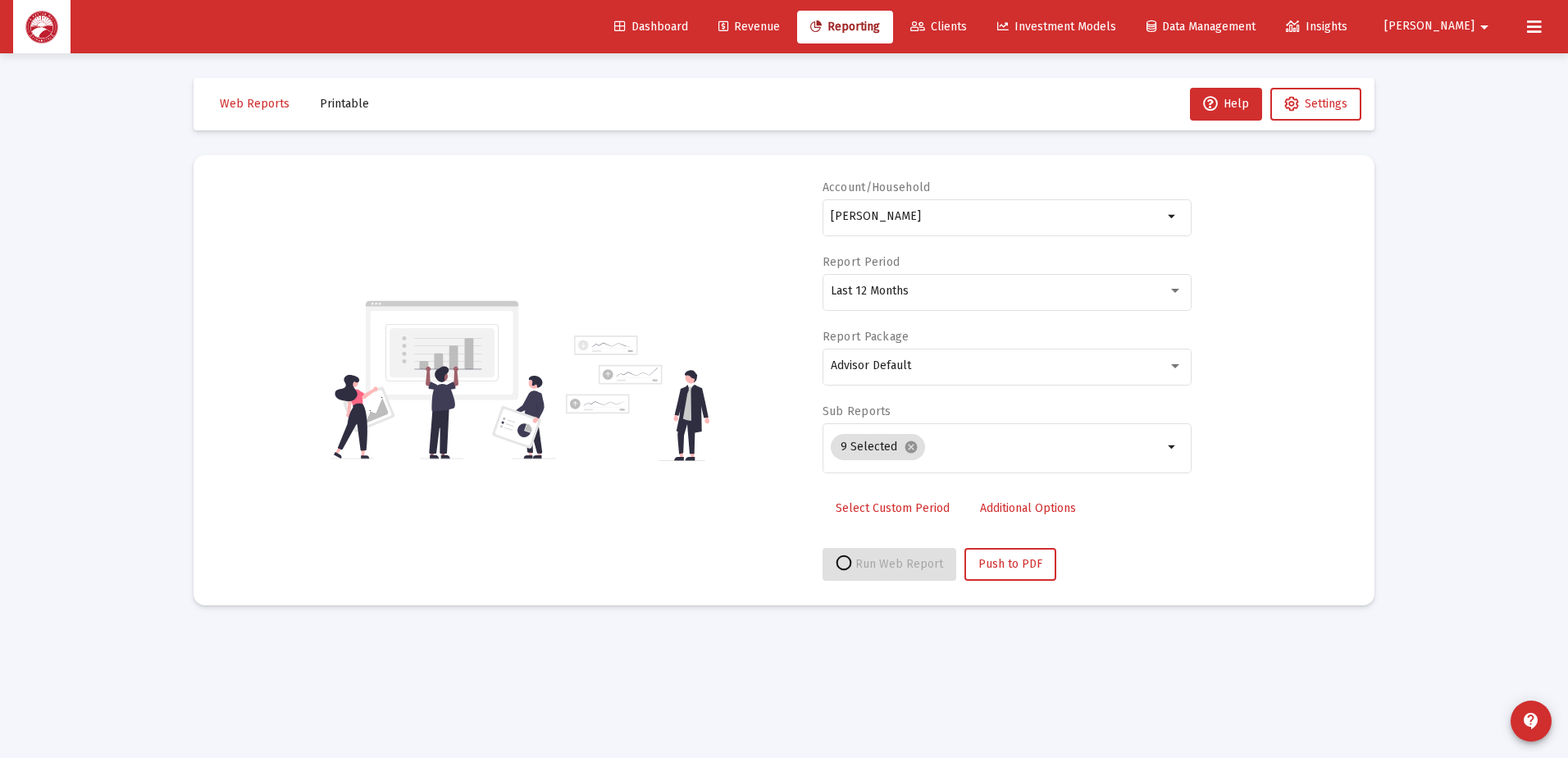
select select "View all"
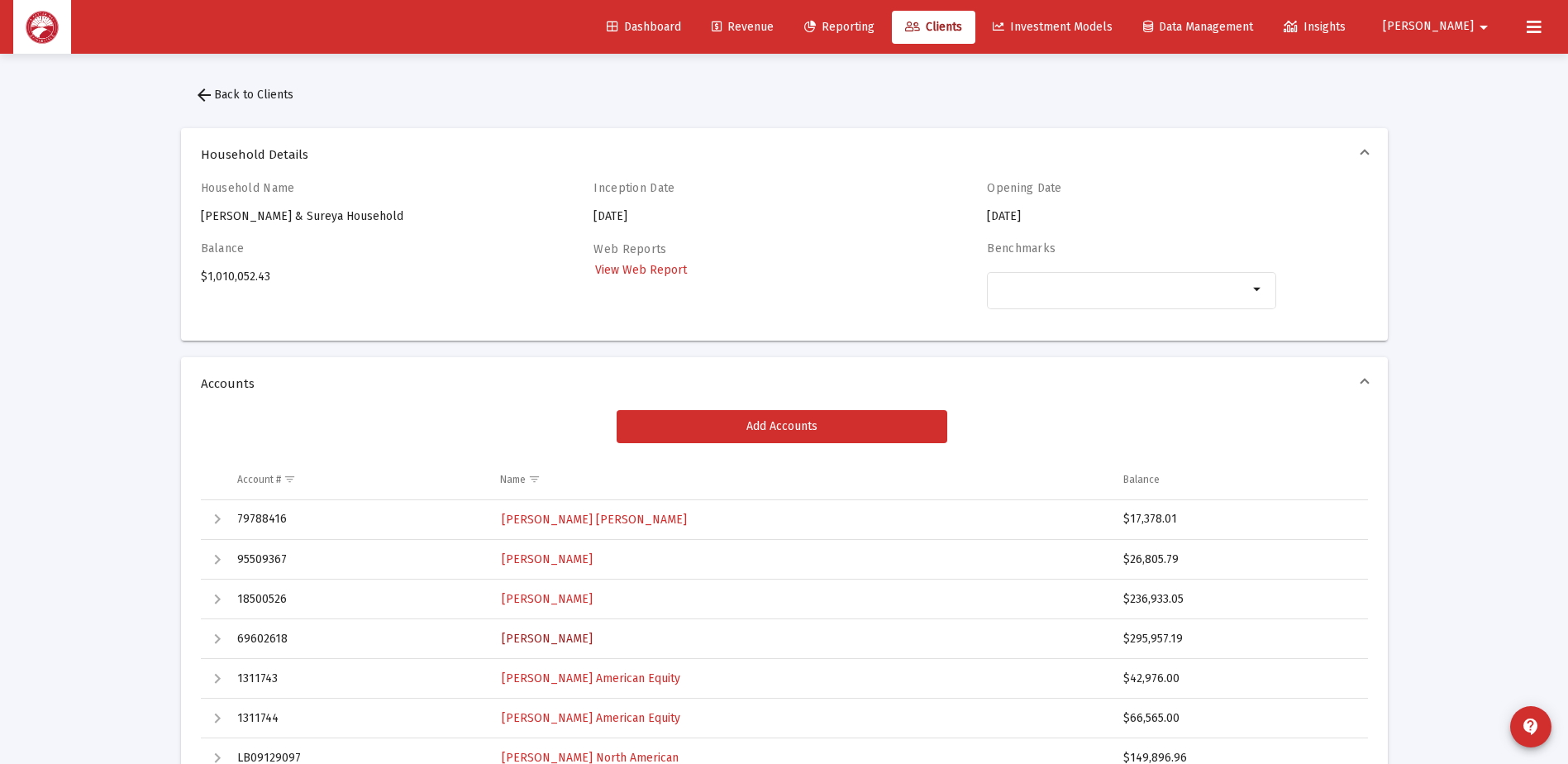
click at [560, 649] on link "[PERSON_NAME]" at bounding box center [547, 639] width 94 height 24
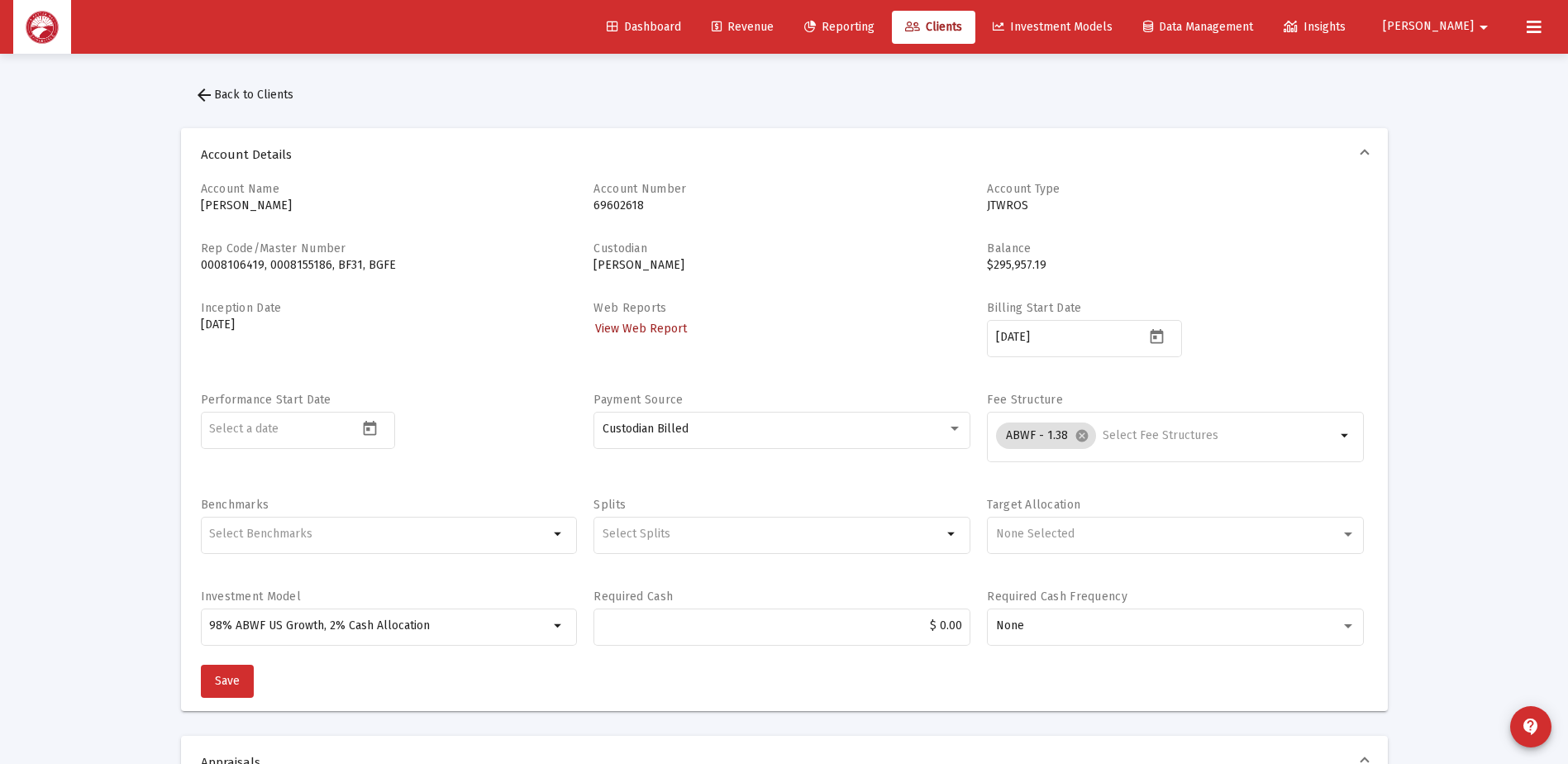
click at [648, 336] on link "View Web Report" at bounding box center [641, 328] width 95 height 24
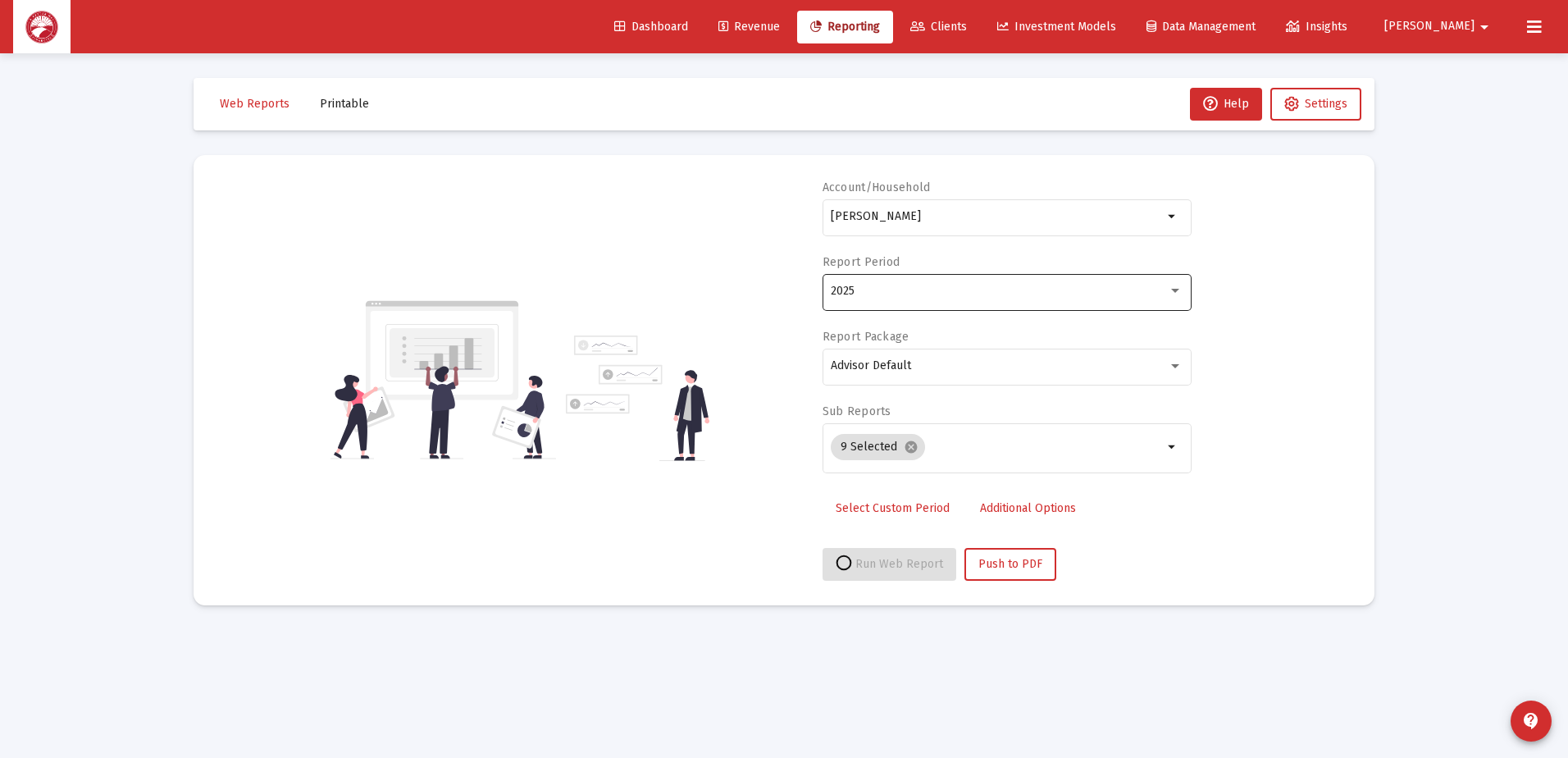
click at [988, 283] on div "2025" at bounding box center [1006, 291] width 352 height 40
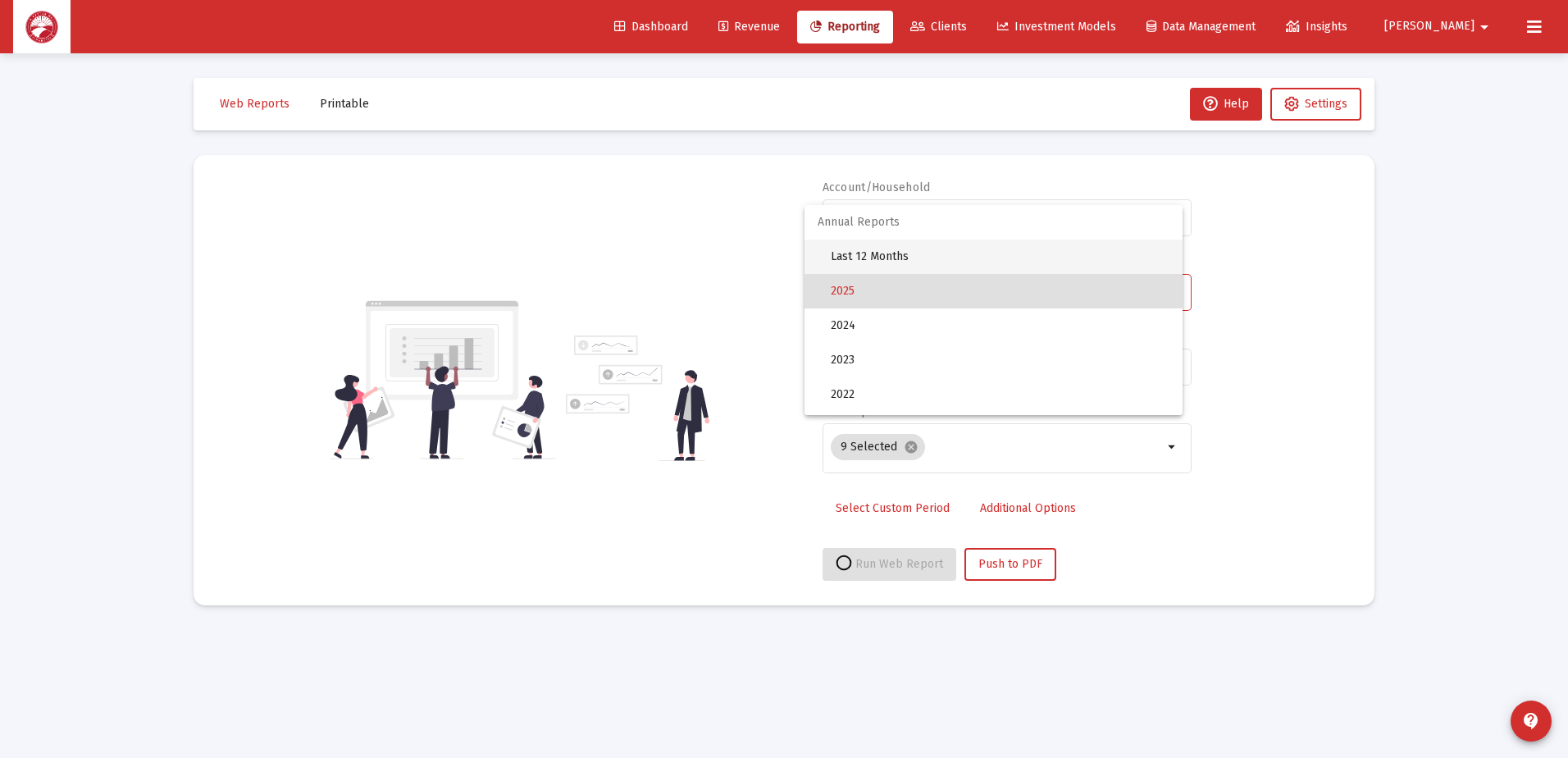
click at [973, 244] on span "Last 12 Months" at bounding box center [999, 257] width 339 height 34
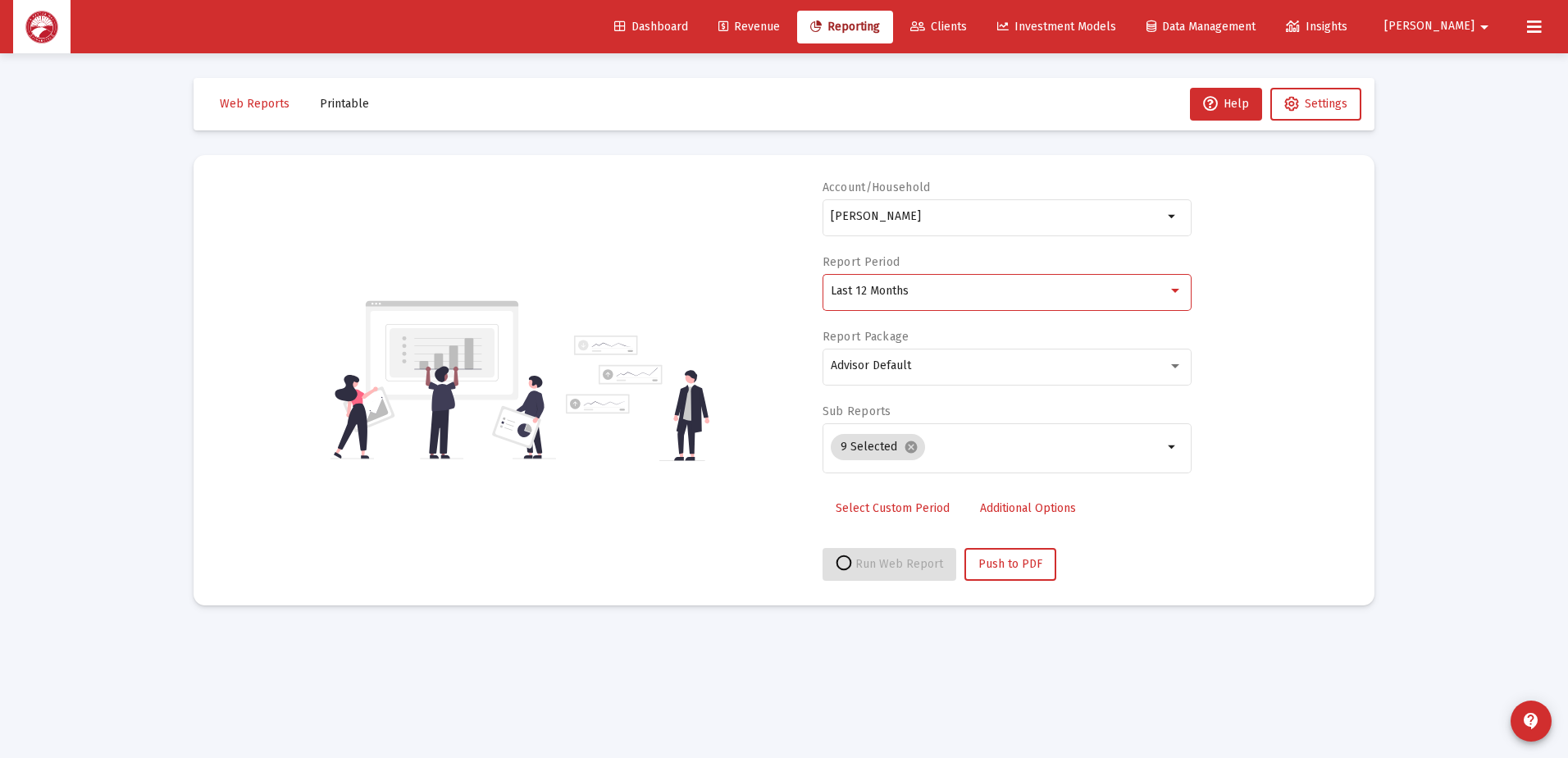
select select "View all"
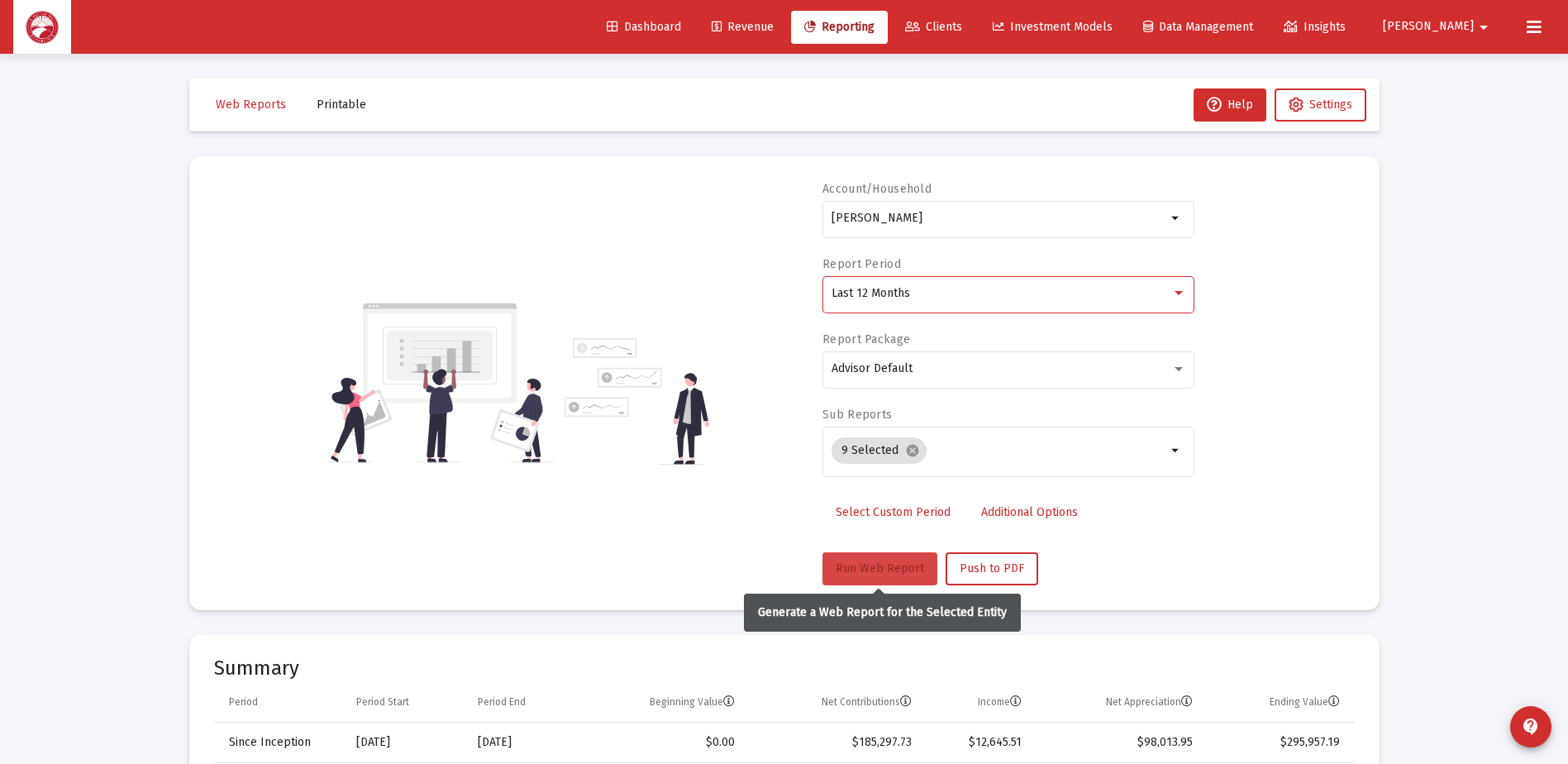
click at [877, 563] on span "Run Web Report" at bounding box center [880, 568] width 88 height 14
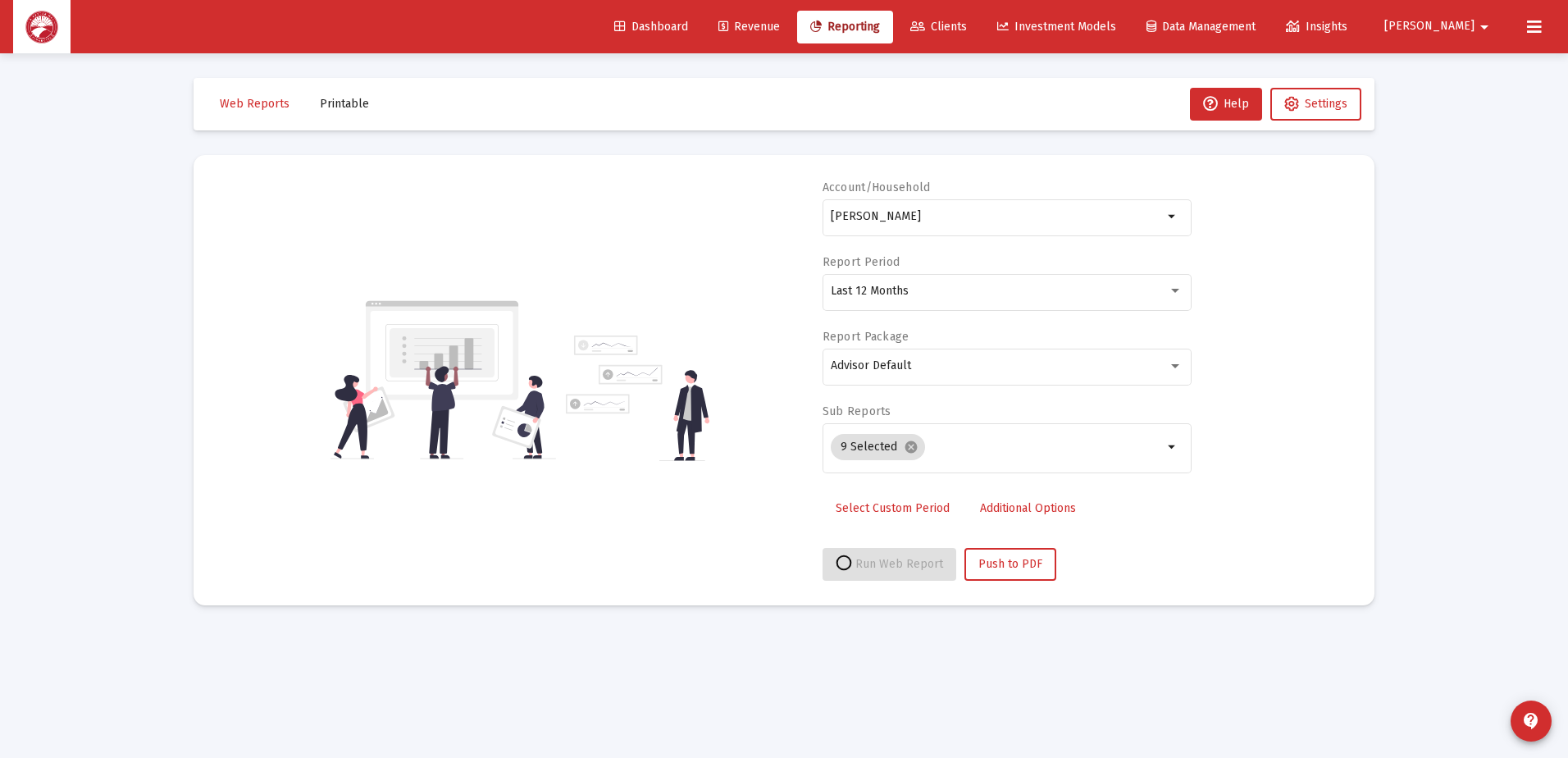
select select "View all"
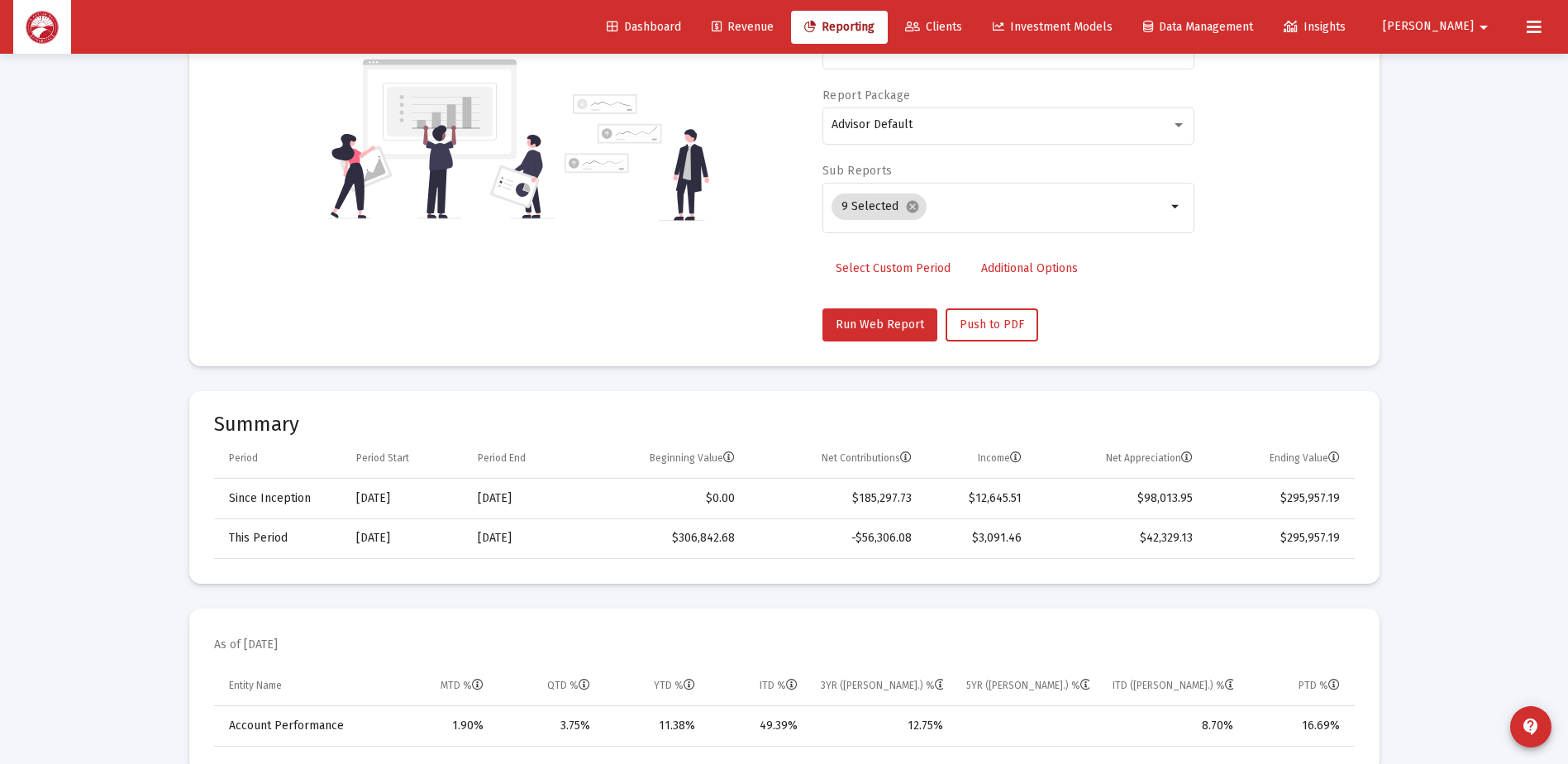
scroll to position [248, 0]
